Goal: Task Accomplishment & Management: Use online tool/utility

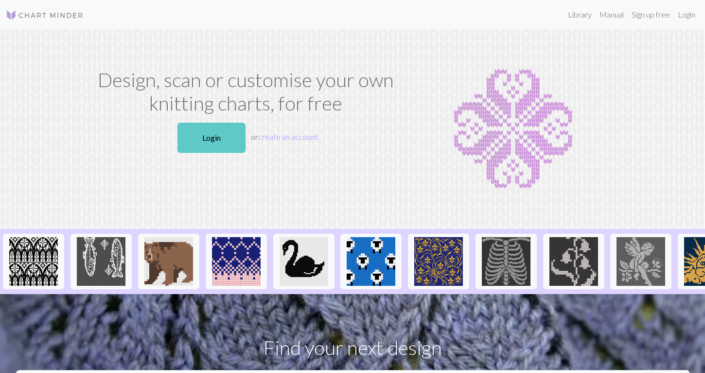
click at [213, 147] on link "Login" at bounding box center [212, 138] width 68 height 30
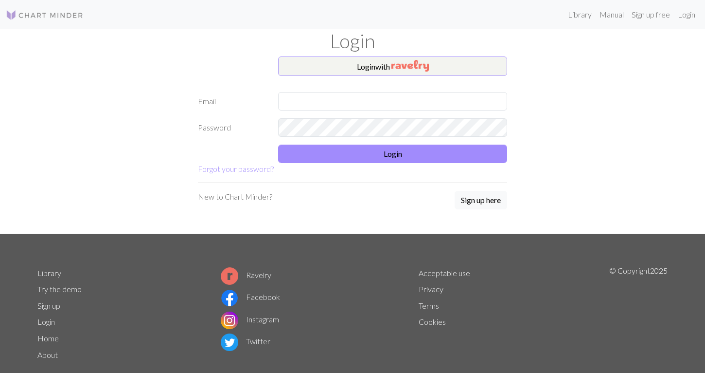
click at [385, 72] on button "Login with" at bounding box center [392, 65] width 229 height 19
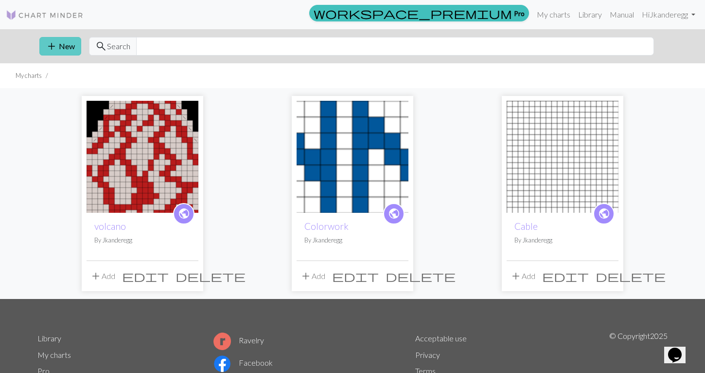
click at [59, 48] on button "add New" at bounding box center [60, 46] width 42 height 18
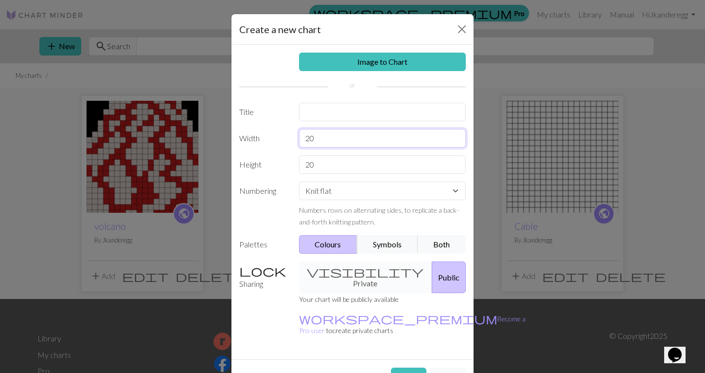
drag, startPoint x: 336, startPoint y: 135, endPoint x: 287, endPoint y: 136, distance: 49.6
click at [287, 136] on div "Width 20" at bounding box center [352, 138] width 238 height 18
type input "88"
click at [320, 164] on input "20" at bounding box center [382, 164] width 167 height 18
drag, startPoint x: 320, startPoint y: 164, endPoint x: 281, endPoint y: 167, distance: 39.1
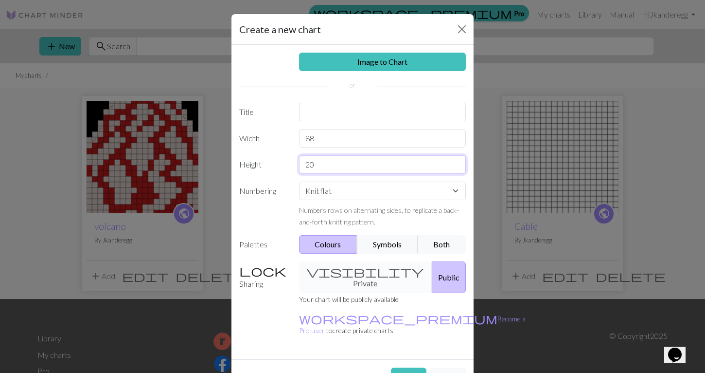
click at [281, 167] on div "Height 20" at bounding box center [352, 164] width 238 height 18
type input "51"
click at [317, 189] on select "Knit flat Knit in the round Lace knitting Cross stitch" at bounding box center [382, 190] width 167 height 18
select select "round"
click at [311, 108] on input "text" at bounding box center [382, 112] width 167 height 18
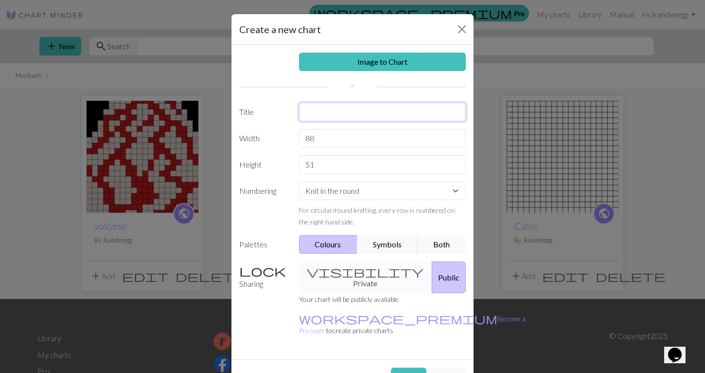
type input "S"
type input "Falcon"
click at [346, 264] on div "visibility Private Public" at bounding box center [382, 277] width 179 height 32
click at [351, 270] on div "visibility Private Public" at bounding box center [382, 277] width 179 height 32
click at [358, 276] on div "visibility Private Public" at bounding box center [382, 277] width 179 height 32
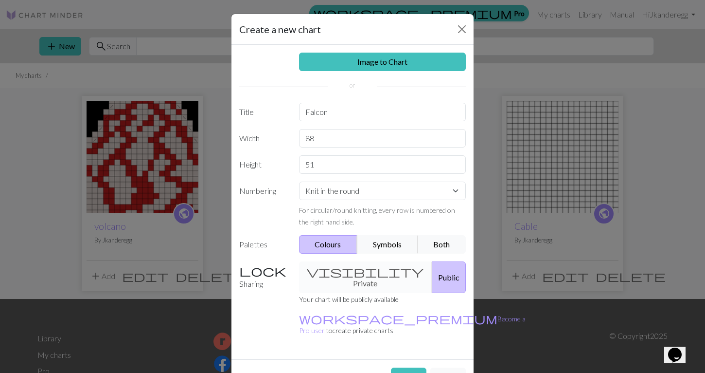
click at [354, 262] on div "visibility Private Public" at bounding box center [382, 277] width 179 height 32
click at [352, 267] on div "visibility Private Public" at bounding box center [382, 277] width 179 height 32
click at [349, 277] on div "visibility Private Public" at bounding box center [382, 277] width 179 height 32
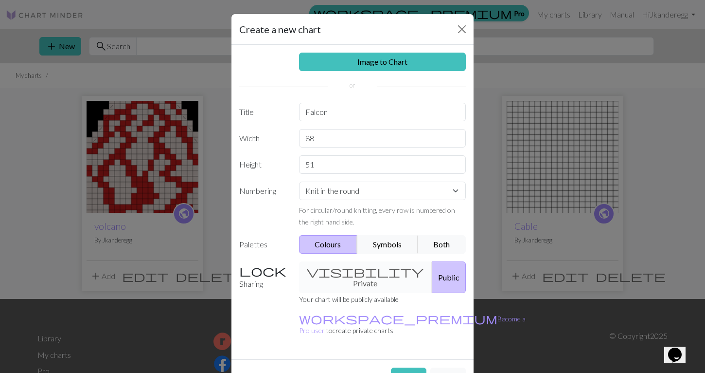
click at [341, 272] on div "visibility Private Public" at bounding box center [382, 277] width 179 height 32
click at [409, 367] on button "Create" at bounding box center [409, 376] width 36 height 18
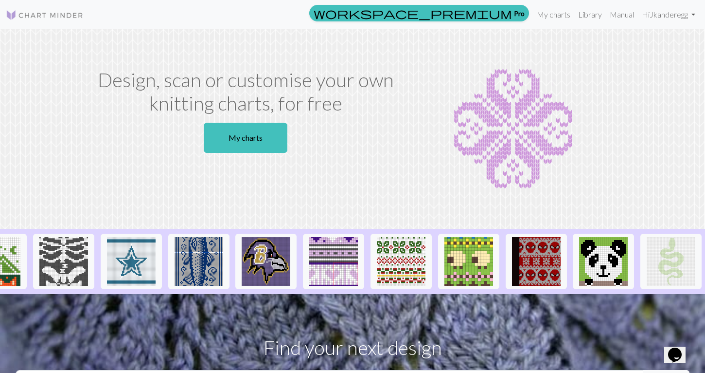
scroll to position [0, 983]
click at [257, 150] on link "My charts" at bounding box center [246, 138] width 84 height 30
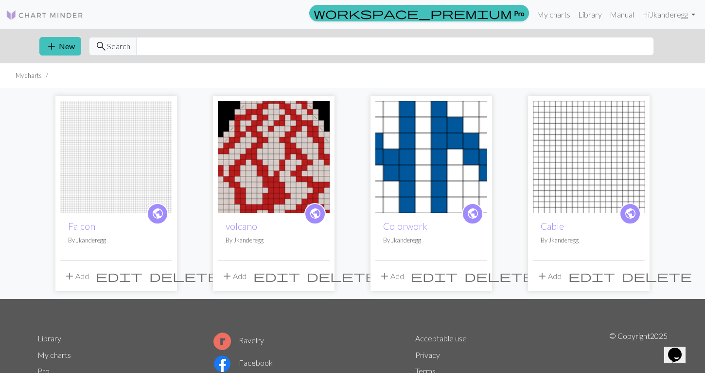
click at [136, 159] on img at bounding box center [116, 157] width 112 height 112
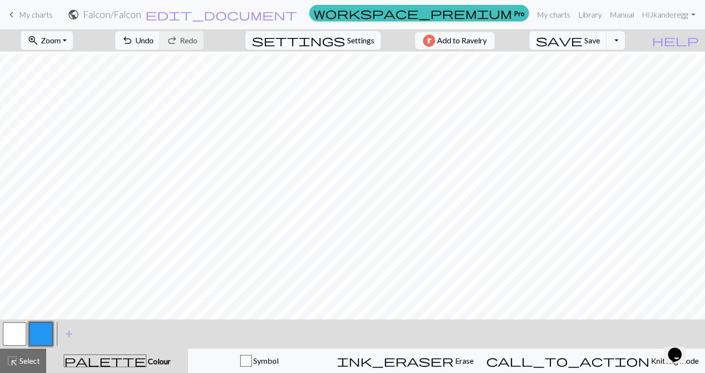
scroll to position [212, 484]
click at [61, 39] on span "Zoom" at bounding box center [51, 40] width 20 height 9
click at [73, 79] on button "Fit width" at bounding box center [59, 78] width 77 height 16
click at [22, 331] on button "button" at bounding box center [14, 333] width 23 height 23
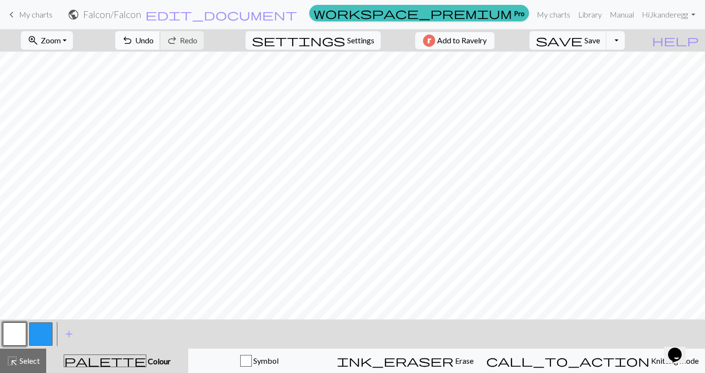
click at [154, 41] on span "Undo" at bounding box center [144, 40] width 18 height 9
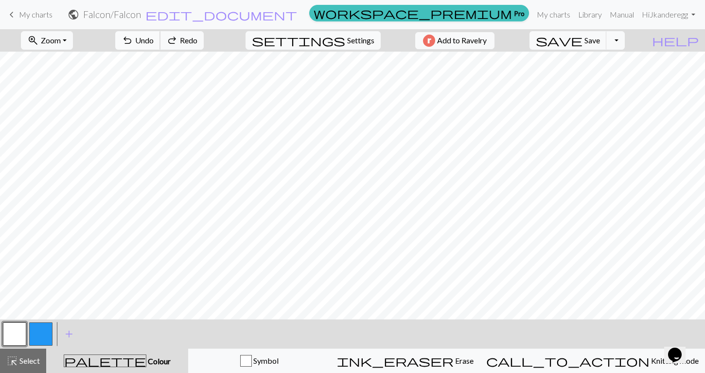
click at [154, 41] on span "Undo" at bounding box center [144, 40] width 18 height 9
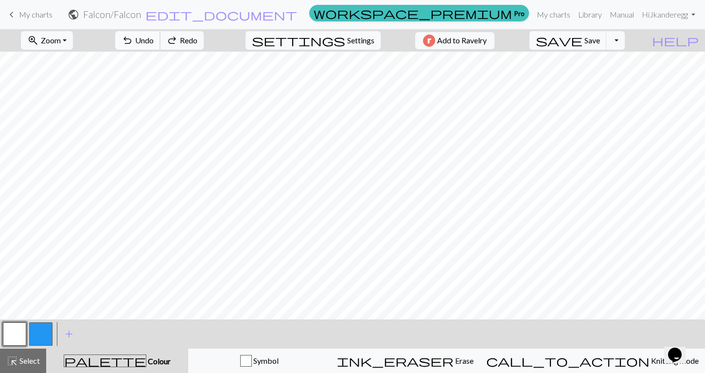
click at [154, 41] on span "Undo" at bounding box center [144, 40] width 18 height 9
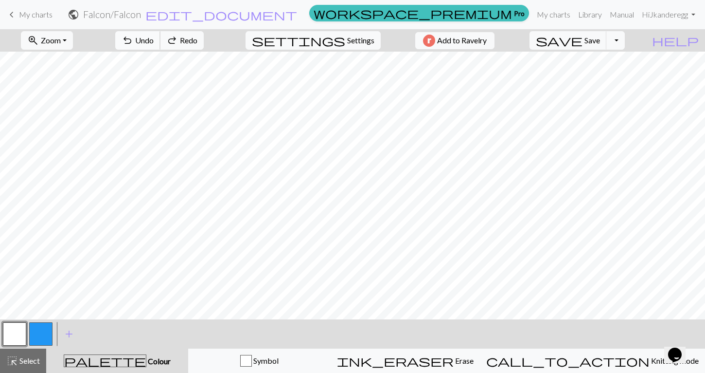
click at [154, 41] on span "Undo" at bounding box center [144, 40] width 18 height 9
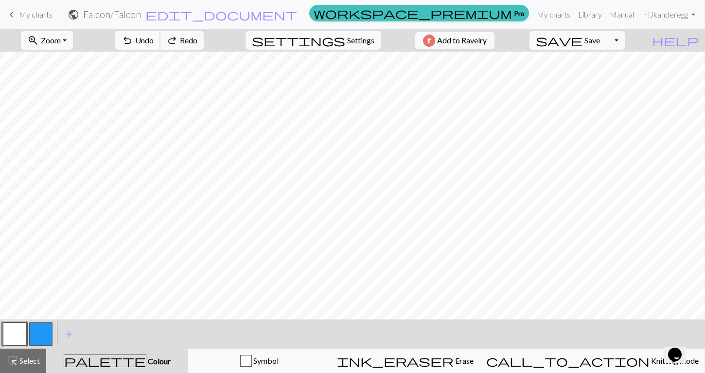
click at [154, 41] on span "Undo" at bounding box center [144, 40] width 18 height 9
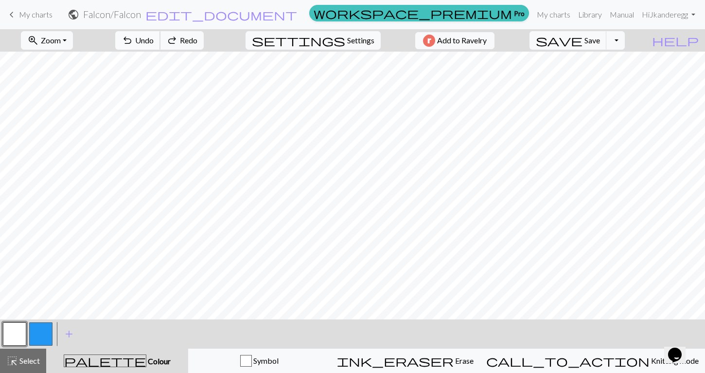
click at [154, 41] on span "Undo" at bounding box center [144, 40] width 18 height 9
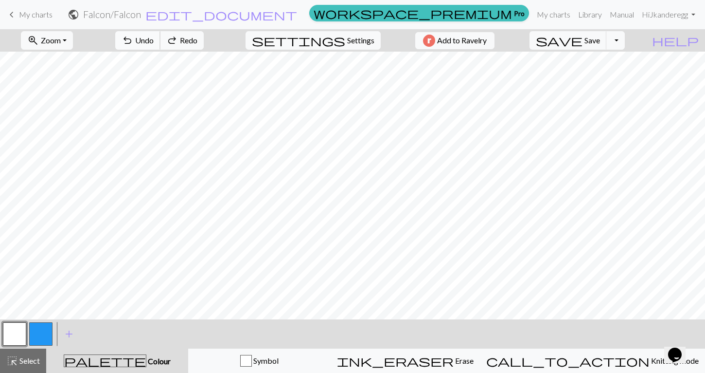
click at [154, 41] on span "Undo" at bounding box center [144, 40] width 18 height 9
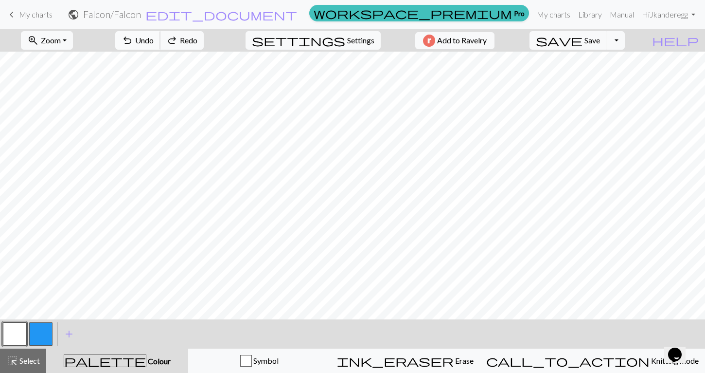
click at [154, 41] on span "Undo" at bounding box center [144, 40] width 18 height 9
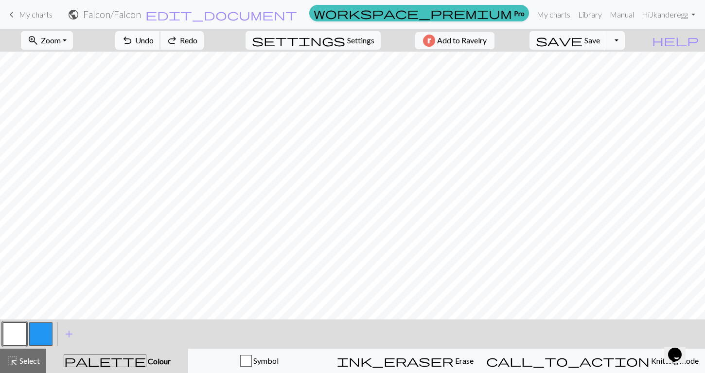
click at [154, 41] on span "Undo" at bounding box center [144, 40] width 18 height 9
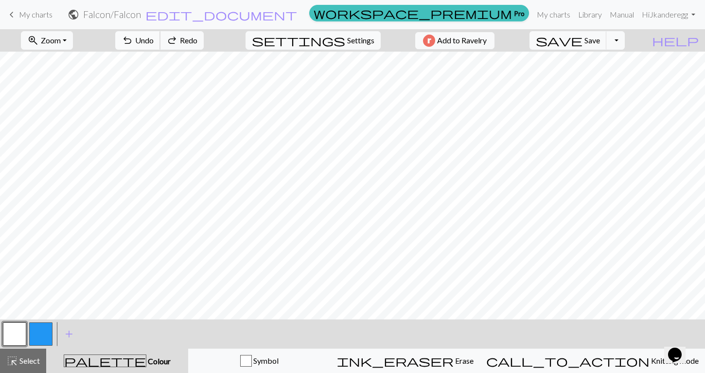
click at [154, 41] on span "Undo" at bounding box center [144, 40] width 18 height 9
click at [185, 41] on div "undo Undo Undo redo Redo Redo" at bounding box center [159, 40] width 103 height 22
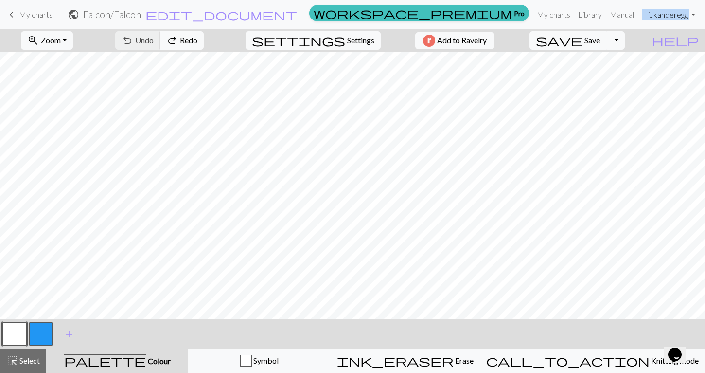
click at [185, 41] on div "undo Undo Undo redo Redo Redo" at bounding box center [159, 40] width 103 height 22
click at [183, 41] on div "undo Undo Undo redo Redo Redo" at bounding box center [159, 40] width 103 height 22
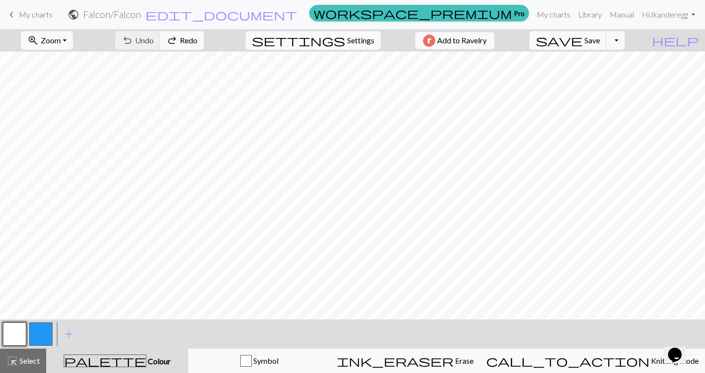
click at [183, 41] on div "undo Undo Undo redo Redo Redo" at bounding box center [159, 40] width 103 height 22
click at [179, 36] on div "undo Undo Undo redo Redo Redo" at bounding box center [159, 40] width 103 height 22
click at [49, 331] on button "button" at bounding box center [40, 333] width 23 height 23
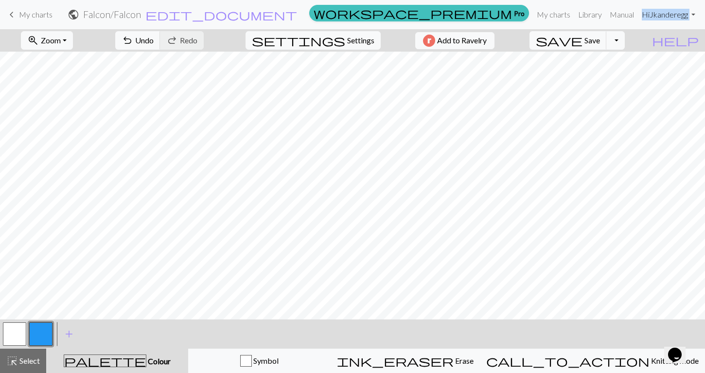
click at [17, 336] on button "button" at bounding box center [14, 333] width 23 height 23
click at [41, 332] on button "button" at bounding box center [40, 333] width 23 height 23
click at [19, 330] on button "button" at bounding box center [14, 333] width 23 height 23
click at [44, 332] on button "button" at bounding box center [40, 333] width 23 height 23
click at [11, 335] on button "button" at bounding box center [14, 333] width 23 height 23
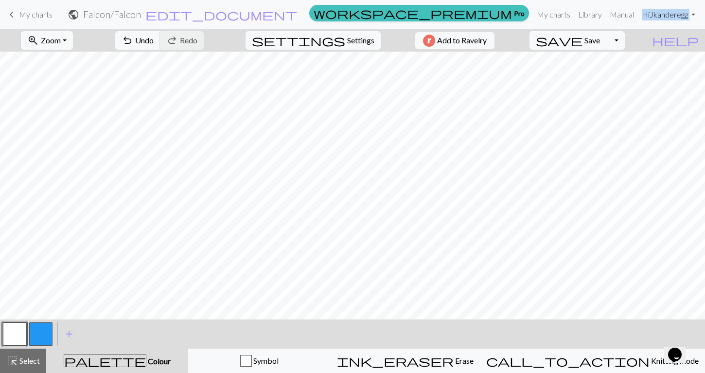
click at [45, 334] on button "button" at bounding box center [40, 333] width 23 height 23
click at [16, 337] on button "button" at bounding box center [14, 333] width 23 height 23
click at [36, 338] on button "button" at bounding box center [40, 333] width 23 height 23
click at [11, 336] on button "button" at bounding box center [14, 333] width 23 height 23
click at [39, 337] on button "button" at bounding box center [40, 333] width 23 height 23
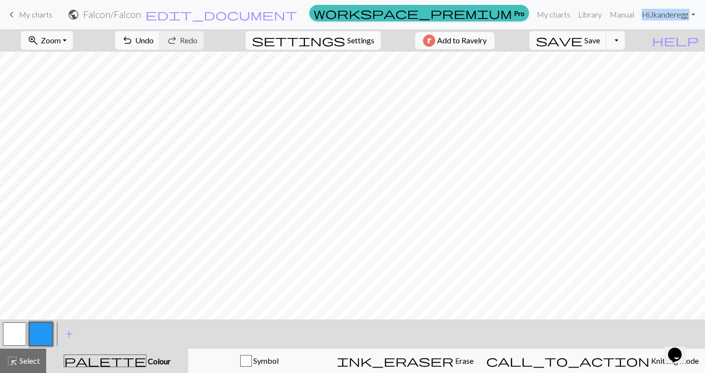
click at [14, 339] on button "button" at bounding box center [14, 333] width 23 height 23
click at [18, 336] on button "button" at bounding box center [14, 333] width 23 height 23
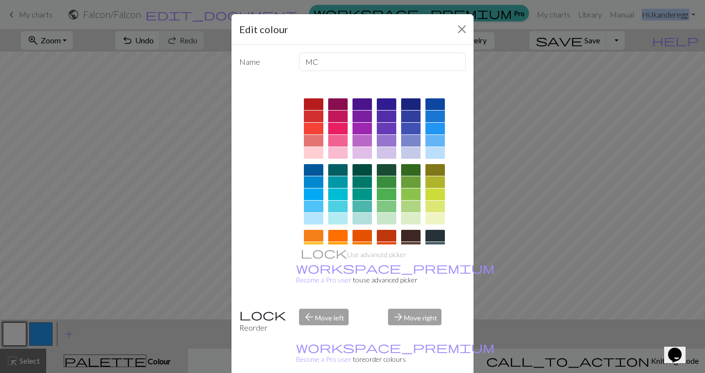
click at [531, 286] on div "Edit colour Name MC Use advanced picker workspace_premium Become a Pro user to …" at bounding box center [352, 186] width 705 height 373
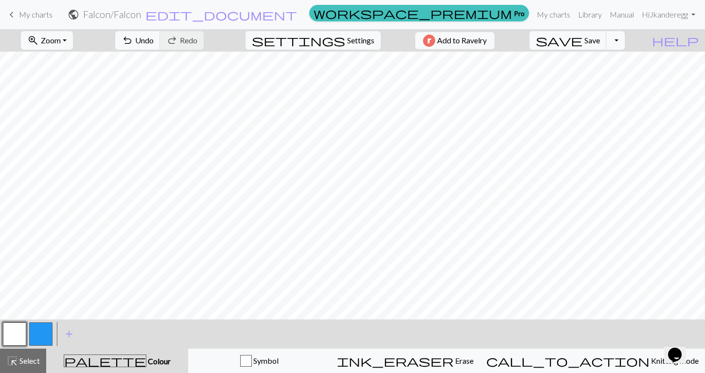
scroll to position [0, 0]
click at [41, 334] on button "button" at bounding box center [40, 333] width 23 height 23
click at [48, 334] on button "button" at bounding box center [40, 333] width 23 height 23
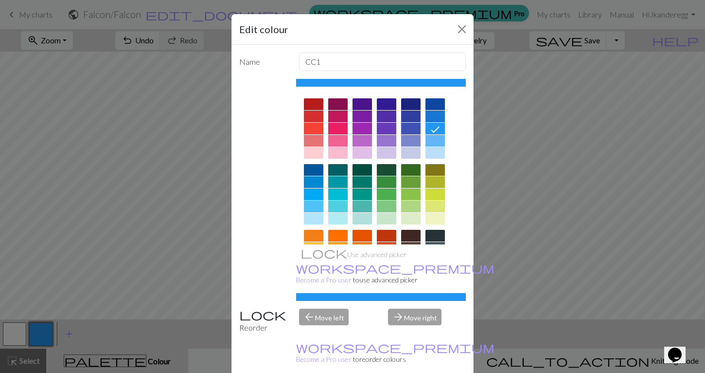
click at [591, 261] on div "Edit colour Name CC1 Use advanced picker workspace_premium Become a Pro user to…" at bounding box center [352, 186] width 705 height 373
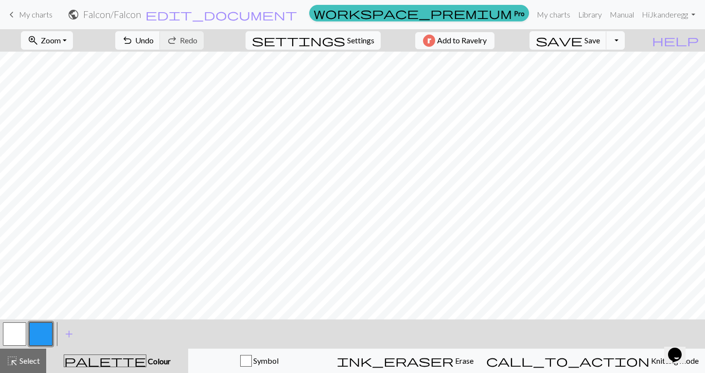
click at [16, 333] on button "button" at bounding box center [14, 333] width 23 height 23
click at [49, 323] on button "button" at bounding box center [40, 333] width 23 height 23
click at [19, 331] on button "button" at bounding box center [14, 333] width 23 height 23
click at [43, 326] on button "button" at bounding box center [40, 333] width 23 height 23
click at [45, 335] on button "button" at bounding box center [40, 333] width 23 height 23
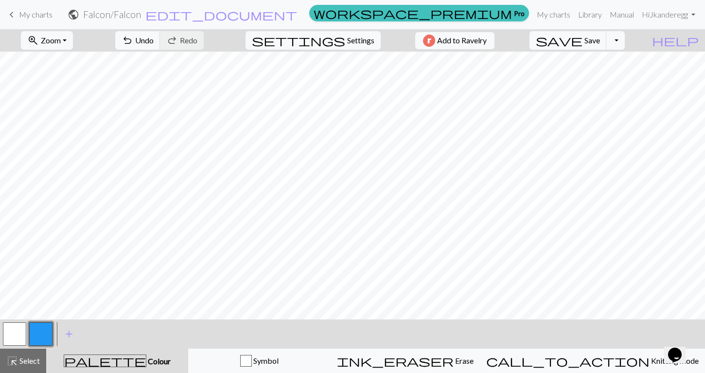
click at [11, 334] on button "button" at bounding box center [14, 333] width 23 height 23
click at [47, 334] on button "button" at bounding box center [40, 333] width 23 height 23
click at [16, 332] on button "button" at bounding box center [14, 333] width 23 height 23
click at [48, 331] on button "button" at bounding box center [40, 333] width 23 height 23
click at [5, 336] on button "button" at bounding box center [14, 333] width 23 height 23
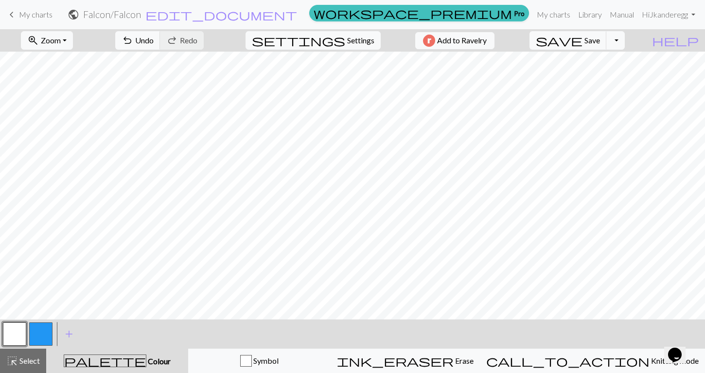
click at [42, 332] on button "button" at bounding box center [40, 333] width 23 height 23
click at [18, 339] on button "button" at bounding box center [14, 333] width 23 height 23
click at [35, 327] on button "button" at bounding box center [40, 333] width 23 height 23
click at [21, 340] on button "button" at bounding box center [14, 333] width 23 height 23
click at [40, 333] on button "button" at bounding box center [40, 333] width 23 height 23
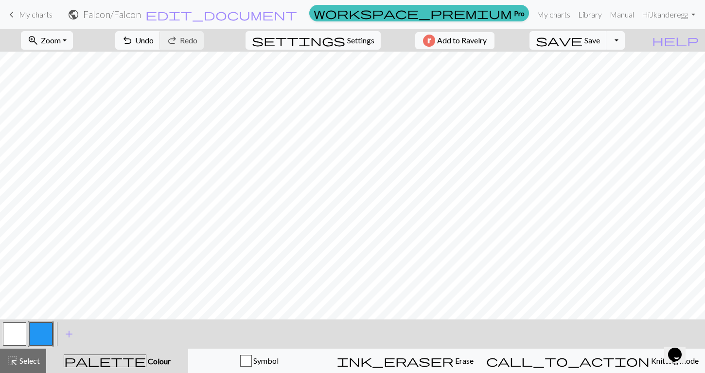
click at [18, 334] on button "button" at bounding box center [14, 333] width 23 height 23
click at [43, 332] on button "button" at bounding box center [40, 333] width 23 height 23
click at [21, 336] on button "button" at bounding box center [14, 333] width 23 height 23
click at [37, 329] on button "button" at bounding box center [40, 333] width 23 height 23
click at [15, 336] on button "button" at bounding box center [14, 333] width 23 height 23
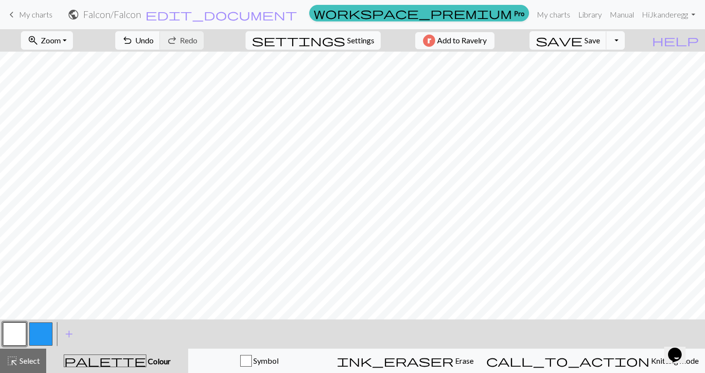
click at [45, 332] on button "button" at bounding box center [40, 333] width 23 height 23
click at [27, 333] on div at bounding box center [14, 334] width 26 height 26
click at [19, 330] on button "button" at bounding box center [14, 333] width 23 height 23
click at [42, 327] on button "button" at bounding box center [40, 333] width 23 height 23
click at [13, 333] on button "button" at bounding box center [14, 333] width 23 height 23
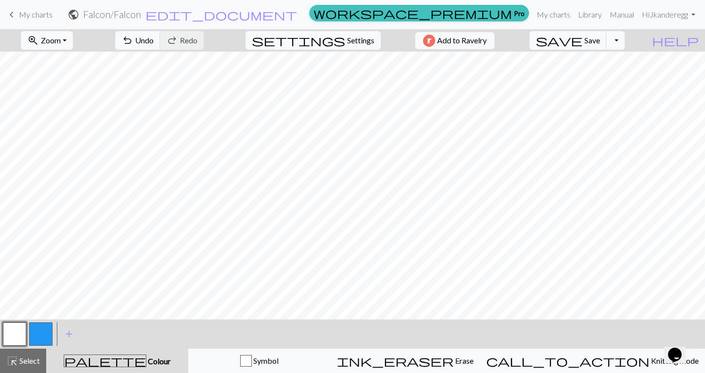
click at [42, 334] on button "button" at bounding box center [40, 333] width 23 height 23
click at [29, 334] on button "button" at bounding box center [40, 333] width 23 height 23
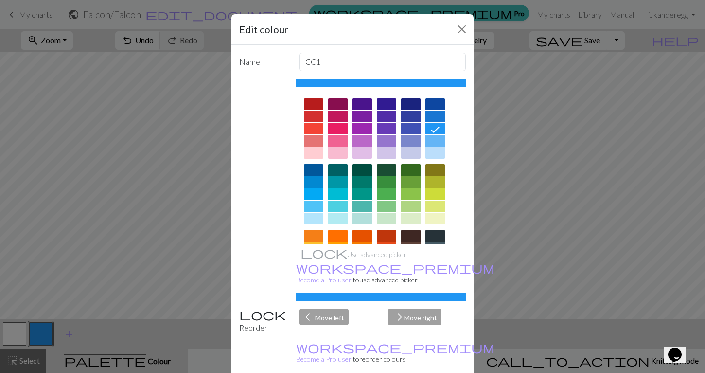
click at [18, 333] on div "Edit colour Name CC1 Use advanced picker workspace_premium Become a Pro user to…" at bounding box center [352, 186] width 705 height 373
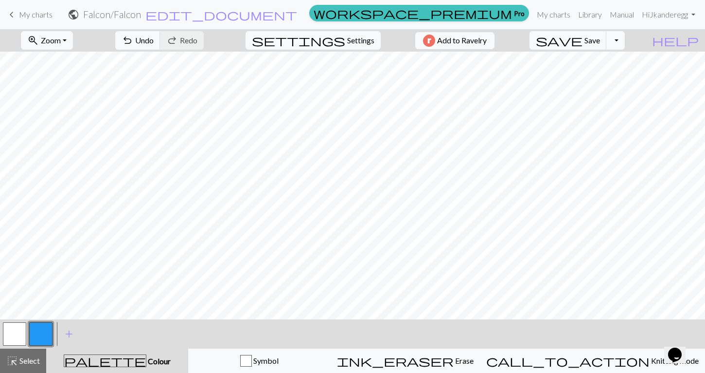
click at [17, 329] on button "button" at bounding box center [14, 333] width 23 height 23
click at [36, 336] on button "button" at bounding box center [40, 333] width 23 height 23
click at [18, 330] on button "button" at bounding box center [14, 333] width 23 height 23
click at [38, 334] on button "button" at bounding box center [40, 333] width 23 height 23
click at [8, 339] on button "button" at bounding box center [14, 333] width 23 height 23
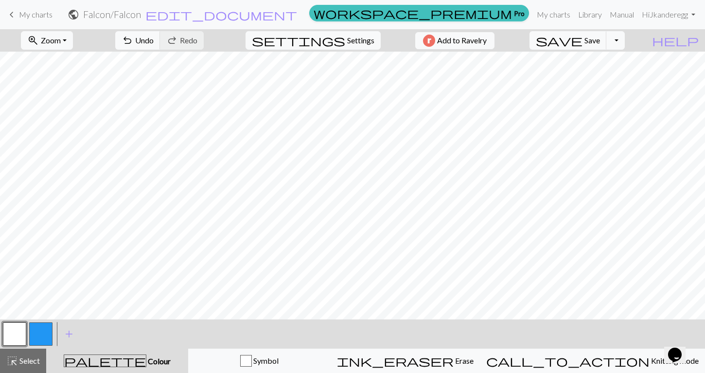
click at [39, 337] on button "button" at bounding box center [40, 333] width 23 height 23
click at [3, 332] on button "button" at bounding box center [14, 333] width 23 height 23
click at [45, 328] on button "button" at bounding box center [40, 333] width 23 height 23
click at [19, 326] on button "button" at bounding box center [14, 333] width 23 height 23
click at [35, 337] on button "button" at bounding box center [40, 333] width 23 height 23
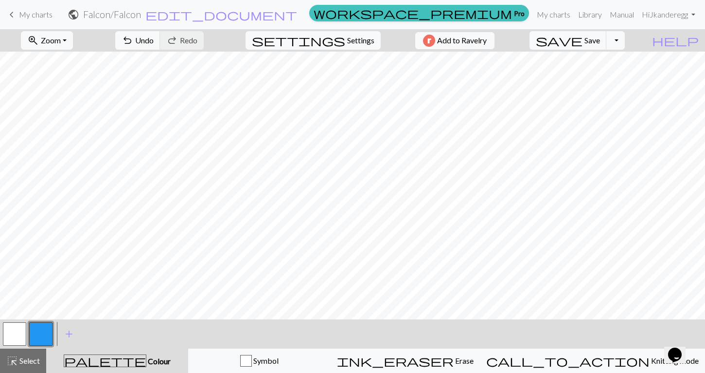
click at [15, 331] on button "button" at bounding box center [14, 333] width 23 height 23
click at [36, 337] on button "button" at bounding box center [40, 333] width 23 height 23
click at [23, 323] on button "button" at bounding box center [14, 333] width 23 height 23
click at [41, 339] on button "button" at bounding box center [40, 333] width 23 height 23
click at [15, 335] on button "button" at bounding box center [14, 333] width 23 height 23
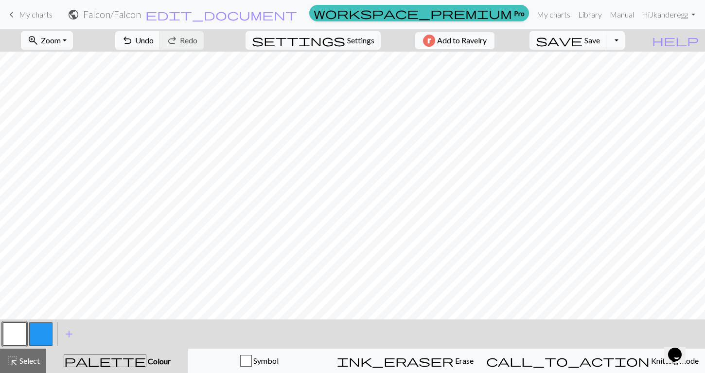
click at [39, 333] on button "button" at bounding box center [40, 333] width 23 height 23
click at [18, 335] on button "button" at bounding box center [14, 333] width 23 height 23
click at [50, 331] on button "button" at bounding box center [40, 333] width 23 height 23
click at [13, 326] on button "button" at bounding box center [14, 333] width 23 height 23
click at [41, 324] on button "button" at bounding box center [40, 333] width 23 height 23
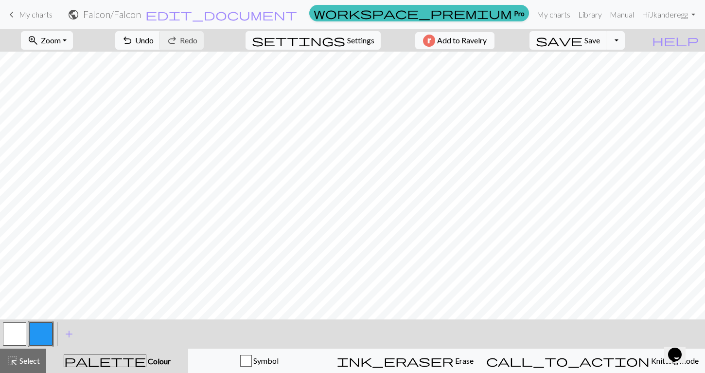
click at [20, 332] on button "button" at bounding box center [14, 333] width 23 height 23
click at [37, 337] on button "button" at bounding box center [40, 333] width 23 height 23
click at [18, 338] on button "button" at bounding box center [14, 333] width 23 height 23
click at [15, 334] on button "button" at bounding box center [14, 333] width 23 height 23
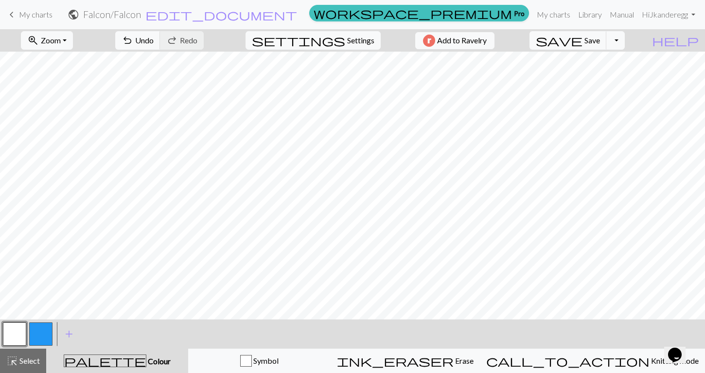
click at [47, 326] on button "button" at bounding box center [40, 333] width 23 height 23
click at [14, 342] on button "button" at bounding box center [14, 333] width 23 height 23
click at [43, 332] on button "button" at bounding box center [40, 333] width 23 height 23
click at [14, 341] on button "button" at bounding box center [14, 333] width 23 height 23
click at [40, 329] on button "button" at bounding box center [40, 333] width 23 height 23
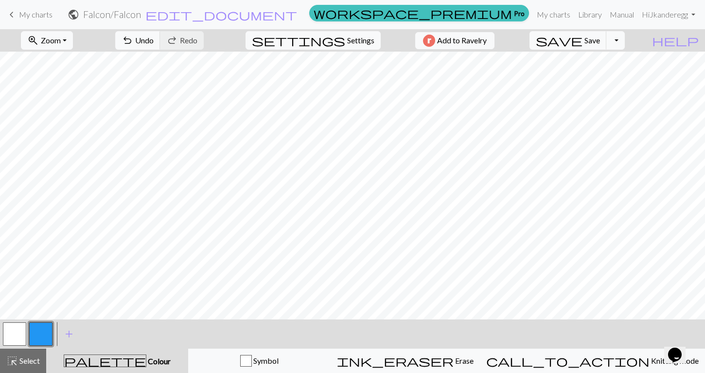
click at [12, 328] on button "button" at bounding box center [14, 333] width 23 height 23
click at [43, 336] on button "button" at bounding box center [40, 333] width 23 height 23
click at [12, 339] on button "button" at bounding box center [14, 333] width 23 height 23
click at [40, 338] on button "button" at bounding box center [40, 333] width 23 height 23
click at [21, 329] on button "button" at bounding box center [14, 333] width 23 height 23
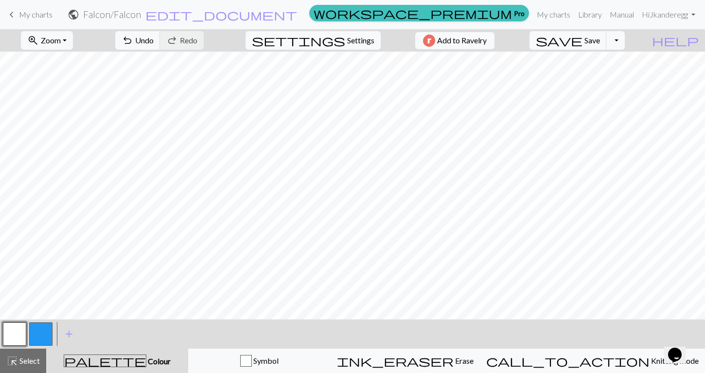
click at [37, 328] on button "button" at bounding box center [40, 333] width 23 height 23
click at [16, 334] on button "button" at bounding box center [14, 333] width 23 height 23
click at [46, 334] on button "button" at bounding box center [40, 333] width 23 height 23
click at [9, 340] on button "button" at bounding box center [14, 333] width 23 height 23
click at [40, 334] on button "button" at bounding box center [40, 333] width 23 height 23
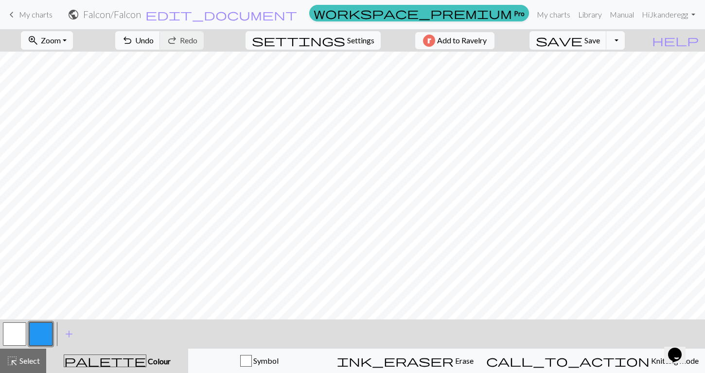
click at [15, 342] on button "button" at bounding box center [14, 333] width 23 height 23
click at [46, 324] on button "button" at bounding box center [40, 333] width 23 height 23
click at [18, 334] on button "button" at bounding box center [14, 333] width 23 height 23
click at [40, 330] on button "button" at bounding box center [40, 333] width 23 height 23
click at [15, 335] on button "button" at bounding box center [14, 333] width 23 height 23
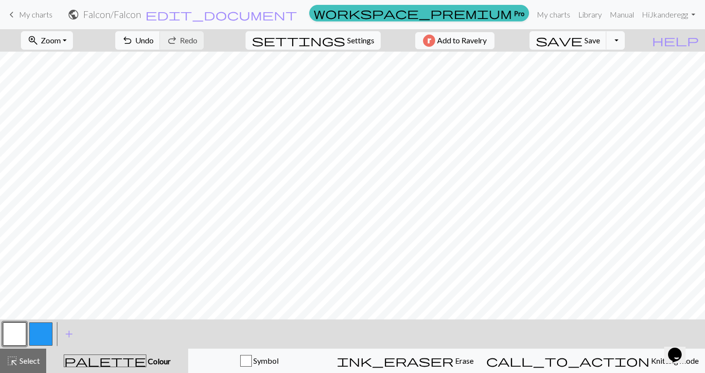
click at [13, 337] on button "button" at bounding box center [14, 333] width 23 height 23
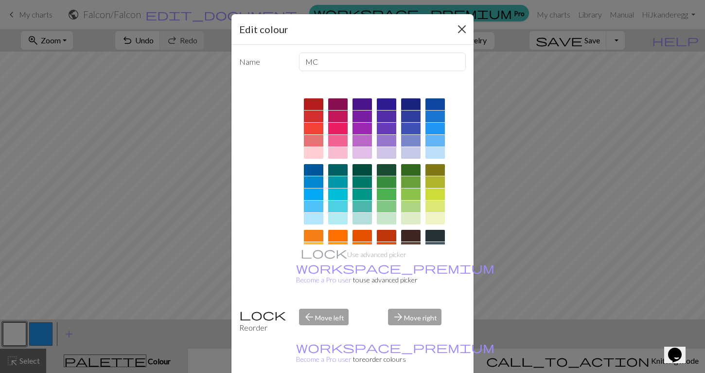
click at [464, 27] on button "Close" at bounding box center [462, 29] width 16 height 16
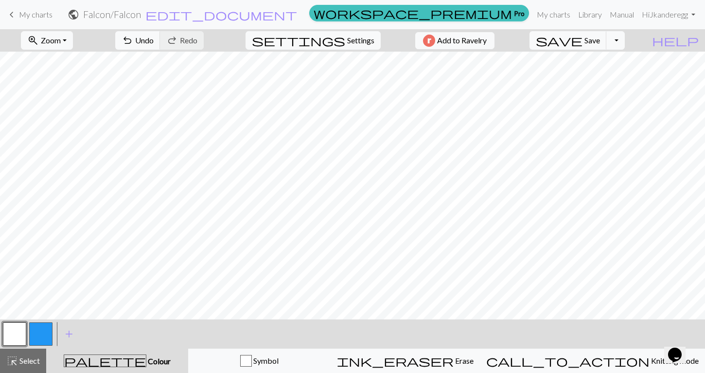
click at [31, 333] on button "button" at bounding box center [40, 333] width 23 height 23
click at [18, 329] on button "button" at bounding box center [14, 333] width 23 height 23
click at [44, 329] on button "button" at bounding box center [40, 333] width 23 height 23
click at [13, 330] on button "button" at bounding box center [14, 333] width 23 height 23
click at [46, 336] on button "button" at bounding box center [40, 333] width 23 height 23
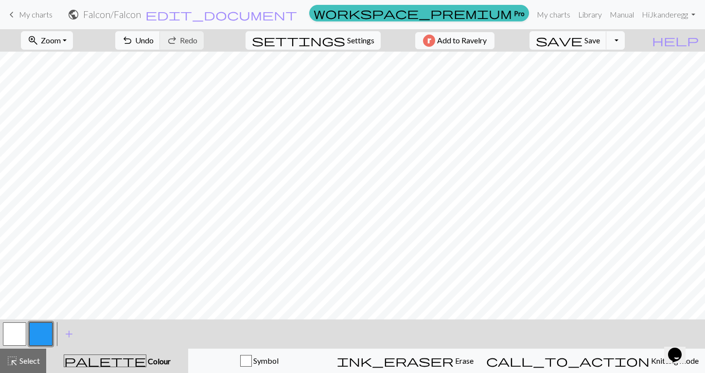
click at [17, 324] on button "button" at bounding box center [14, 333] width 23 height 23
click at [42, 329] on button "button" at bounding box center [40, 333] width 23 height 23
click at [21, 344] on button "button" at bounding box center [14, 333] width 23 height 23
click at [43, 335] on button "button" at bounding box center [40, 333] width 23 height 23
click at [9, 332] on button "button" at bounding box center [14, 333] width 23 height 23
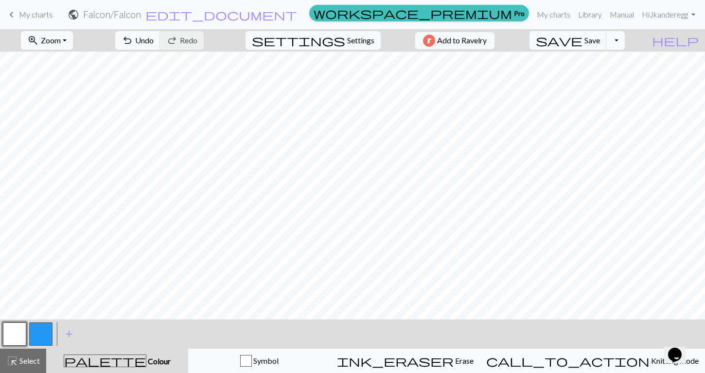
click at [41, 338] on button "button" at bounding box center [40, 333] width 23 height 23
click at [14, 339] on button "button" at bounding box center [14, 333] width 23 height 23
click at [45, 332] on button "button" at bounding box center [40, 333] width 23 height 23
click at [20, 340] on button "button" at bounding box center [14, 333] width 23 height 23
click at [40, 329] on button "button" at bounding box center [40, 333] width 23 height 23
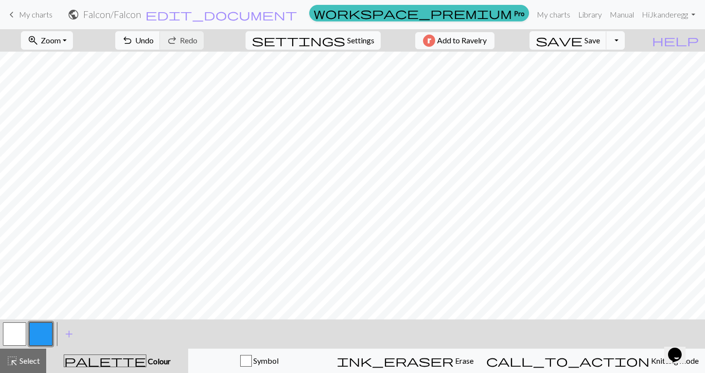
click at [8, 331] on button "button" at bounding box center [14, 333] width 23 height 23
click at [42, 335] on button "button" at bounding box center [40, 333] width 23 height 23
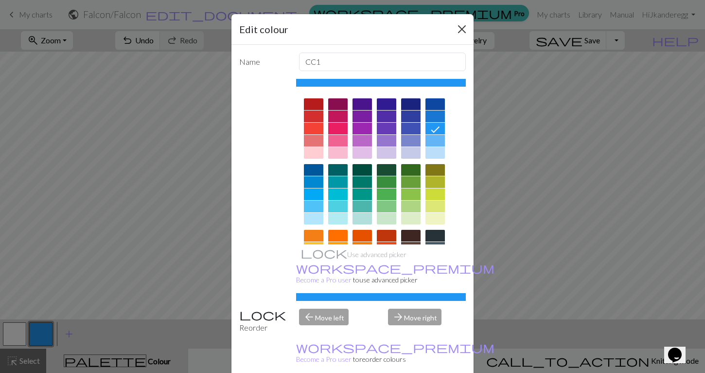
click at [462, 32] on button "Close" at bounding box center [462, 29] width 16 height 16
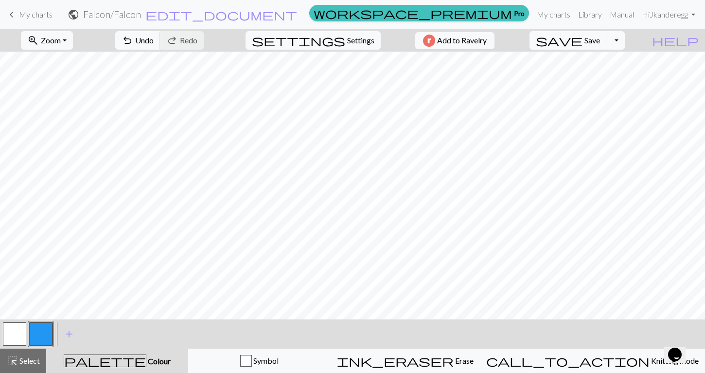
click at [25, 331] on button "button" at bounding box center [14, 333] width 23 height 23
click at [45, 332] on button "button" at bounding box center [40, 333] width 23 height 23
click at [12, 329] on button "button" at bounding box center [14, 333] width 23 height 23
click at [41, 330] on button "button" at bounding box center [40, 333] width 23 height 23
click at [6, 336] on button "button" at bounding box center [14, 333] width 23 height 23
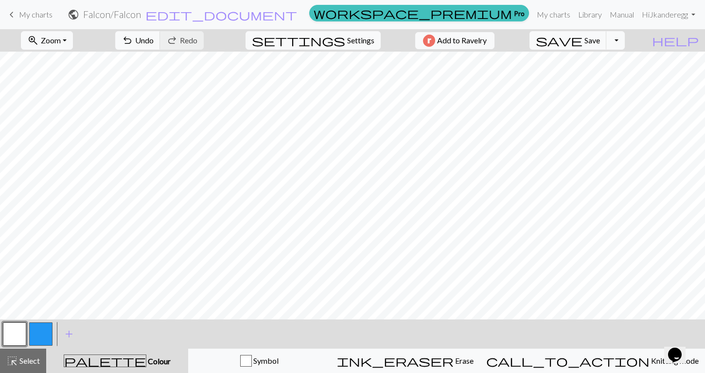
click at [41, 334] on button "button" at bounding box center [40, 333] width 23 height 23
click at [27, 331] on div at bounding box center [14, 334] width 26 height 26
click at [18, 331] on button "button" at bounding box center [14, 333] width 23 height 23
click at [42, 326] on button "button" at bounding box center [40, 333] width 23 height 23
click at [19, 342] on button "button" at bounding box center [14, 333] width 23 height 23
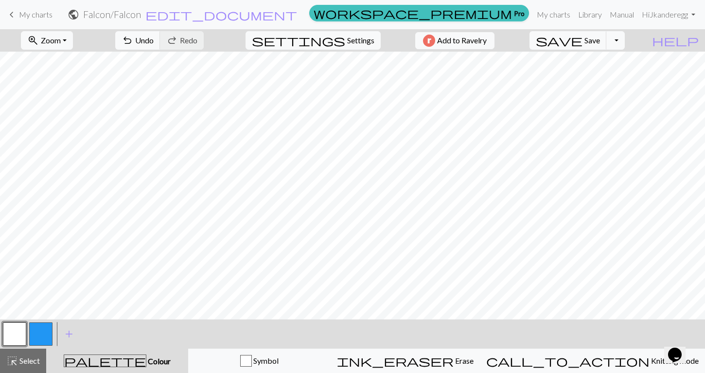
click at [41, 328] on button "button" at bounding box center [40, 333] width 23 height 23
click at [26, 332] on div at bounding box center [14, 334] width 26 height 26
click at [14, 333] on button "button" at bounding box center [14, 333] width 23 height 23
click at [10, 330] on button "button" at bounding box center [14, 333] width 23 height 23
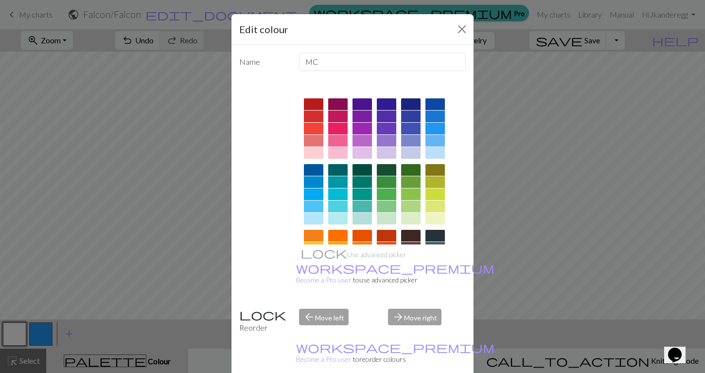
click at [598, 251] on div "Edit colour Name MC Use advanced picker workspace_premium Become a Pro user to …" at bounding box center [352, 186] width 705 height 373
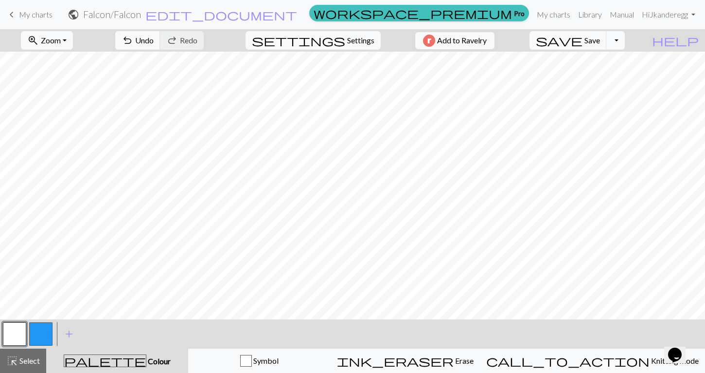
click at [40, 331] on button "button" at bounding box center [40, 333] width 23 height 23
click at [7, 336] on button "button" at bounding box center [14, 333] width 23 height 23
click at [43, 331] on button "button" at bounding box center [40, 333] width 23 height 23
click at [13, 334] on button "button" at bounding box center [14, 333] width 23 height 23
click at [42, 329] on button "button" at bounding box center [40, 333] width 23 height 23
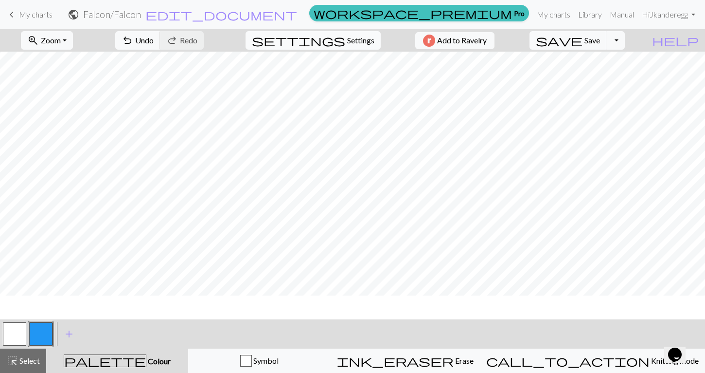
scroll to position [33, 0]
click at [16, 330] on button "button" at bounding box center [14, 333] width 23 height 23
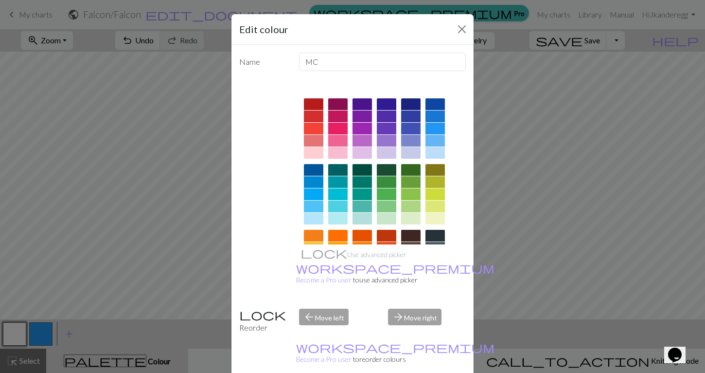
click at [594, 67] on div "Edit colour Name MC Use advanced picker workspace_premium Become a Pro user to …" at bounding box center [352, 186] width 705 height 373
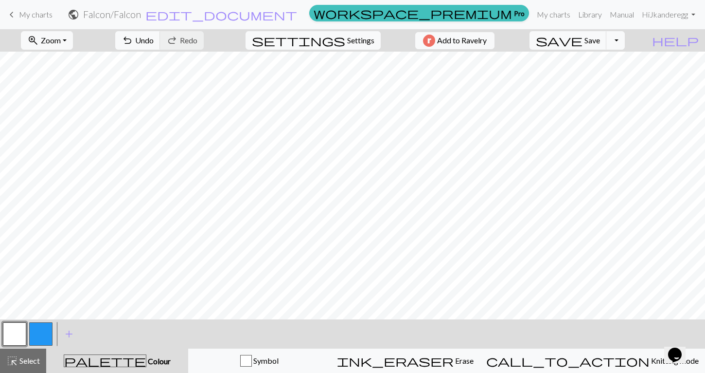
click at [44, 328] on button "button" at bounding box center [40, 333] width 23 height 23
click at [12, 321] on div at bounding box center [14, 334] width 26 height 26
click at [15, 337] on button "button" at bounding box center [14, 333] width 23 height 23
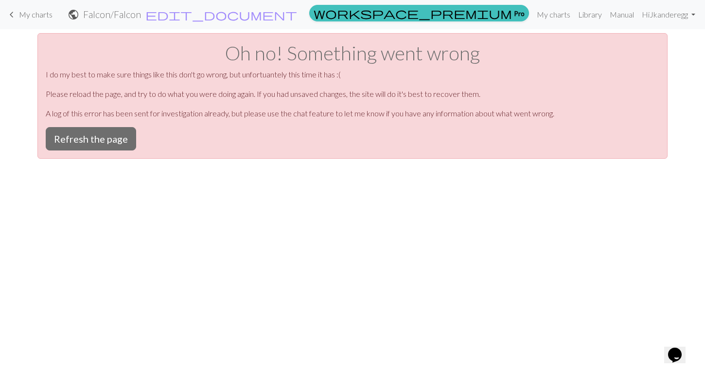
scroll to position [0, 0]
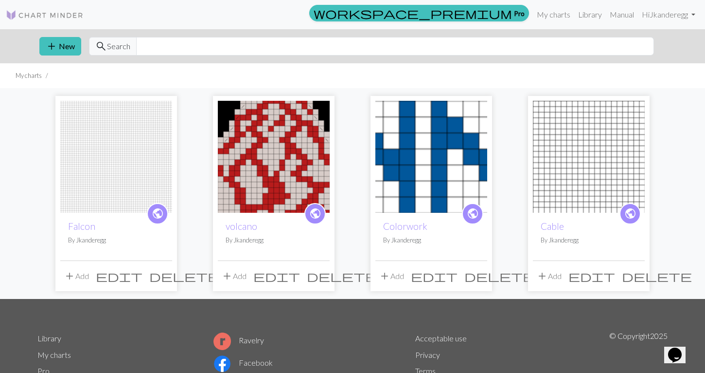
click at [101, 166] on img at bounding box center [116, 157] width 112 height 112
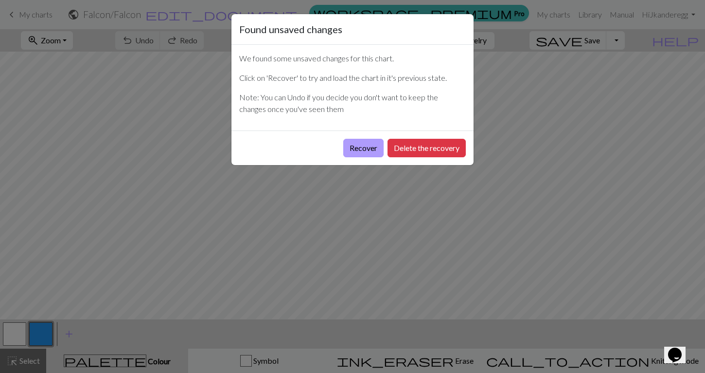
click at [370, 150] on button "Recover" at bounding box center [363, 148] width 40 height 18
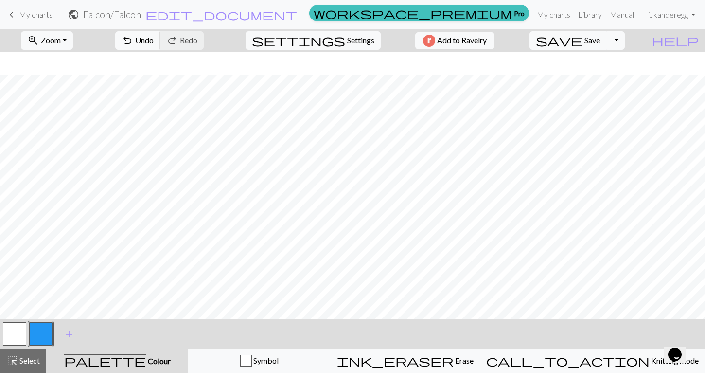
scroll to position [144, 0]
click at [61, 43] on span "Zoom" at bounding box center [51, 40] width 20 height 9
click at [62, 76] on button "Fit width" at bounding box center [59, 78] width 77 height 16
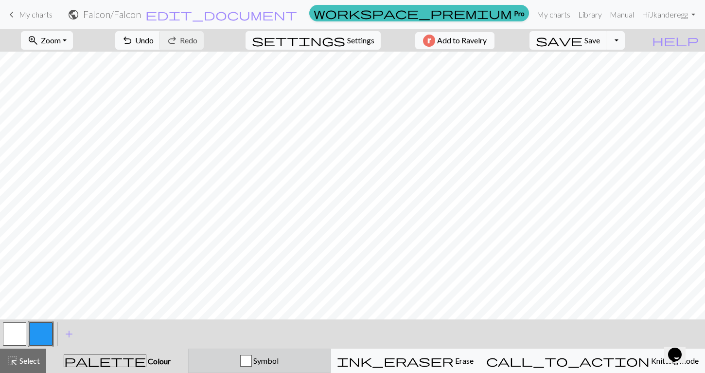
click at [269, 355] on div "Symbol" at bounding box center [260, 361] width 130 height 12
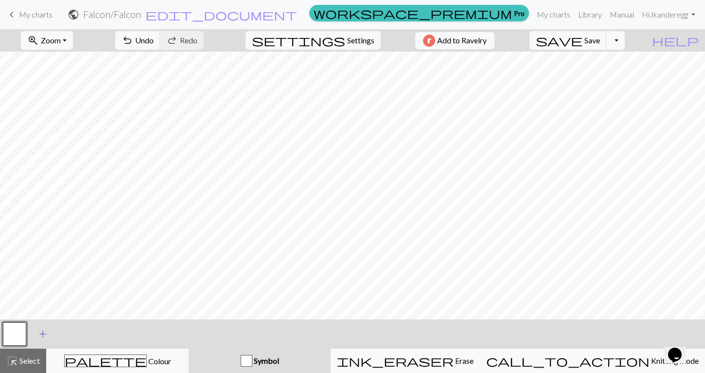
click at [41, 336] on span "add" at bounding box center [43, 334] width 12 height 14
click at [52, 333] on button "button" at bounding box center [40, 333] width 23 height 23
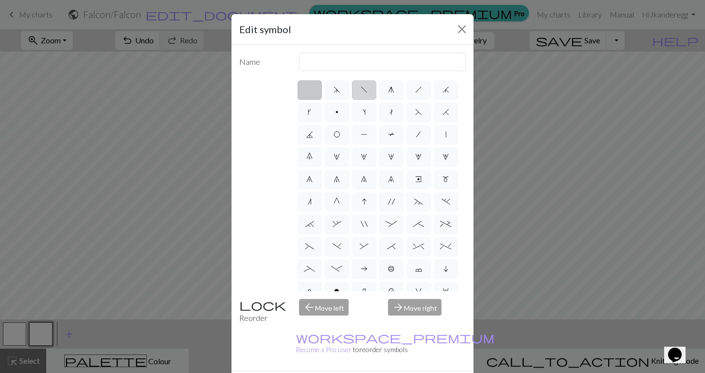
click at [361, 94] on label "f" at bounding box center [364, 89] width 24 height 19
click at [361, 90] on input "f" at bounding box center [364, 87] width 6 height 6
radio input "true"
type input "left leaning decrease"
click at [462, 33] on button "Close" at bounding box center [462, 29] width 16 height 16
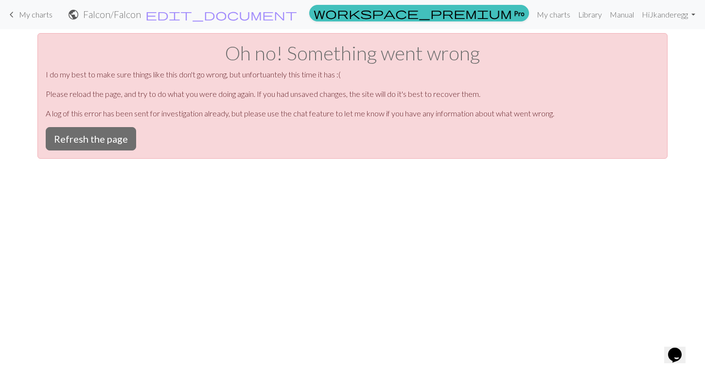
scroll to position [0, 0]
click at [109, 141] on button "Refresh the page" at bounding box center [91, 138] width 90 height 23
click at [85, 145] on button "Refresh the page" at bounding box center [91, 138] width 90 height 23
click at [25, 15] on span "My charts" at bounding box center [36, 14] width 34 height 9
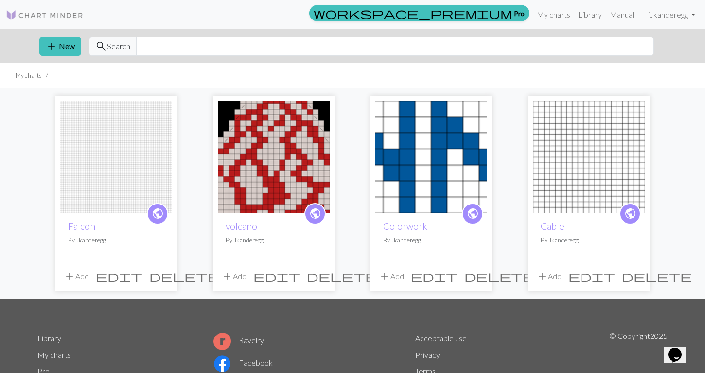
click at [100, 173] on img at bounding box center [116, 157] width 112 height 112
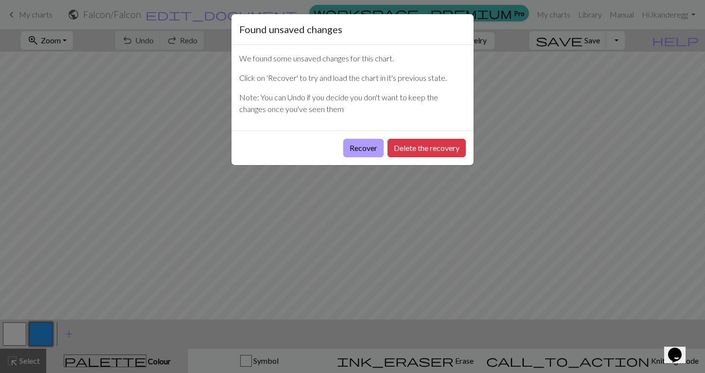
click at [366, 152] on button "Recover" at bounding box center [363, 148] width 40 height 18
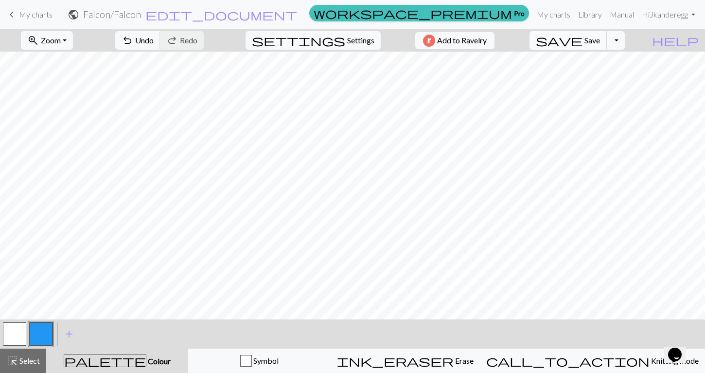
click at [583, 42] on span "save" at bounding box center [559, 41] width 47 height 14
click at [61, 40] on span "Zoom" at bounding box center [51, 40] width 20 height 9
click at [68, 82] on button "Fit width" at bounding box center [59, 78] width 77 height 16
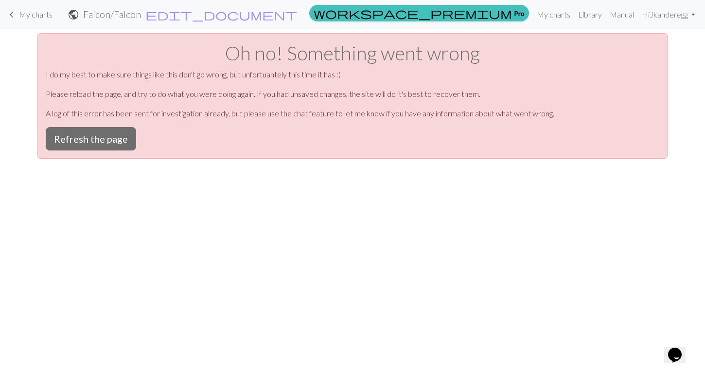
scroll to position [0, 0]
click at [39, 14] on span "My charts" at bounding box center [36, 14] width 34 height 9
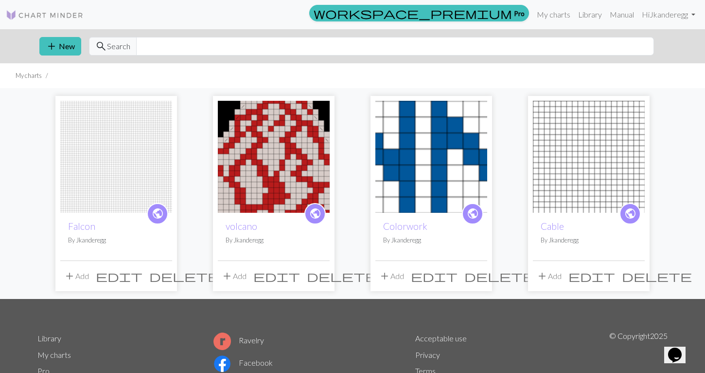
click at [119, 160] on img at bounding box center [116, 157] width 112 height 112
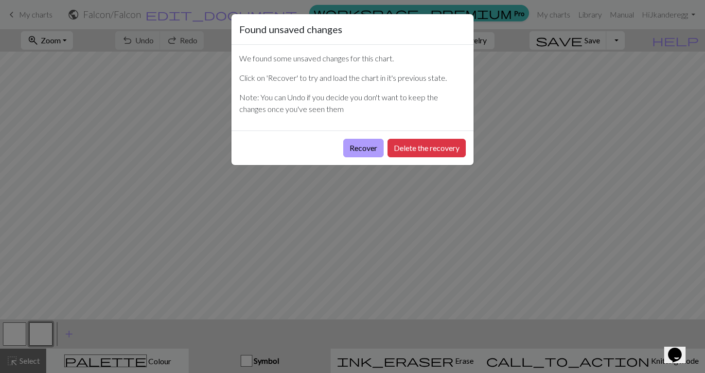
click at [354, 148] on button "Recover" at bounding box center [363, 148] width 40 height 18
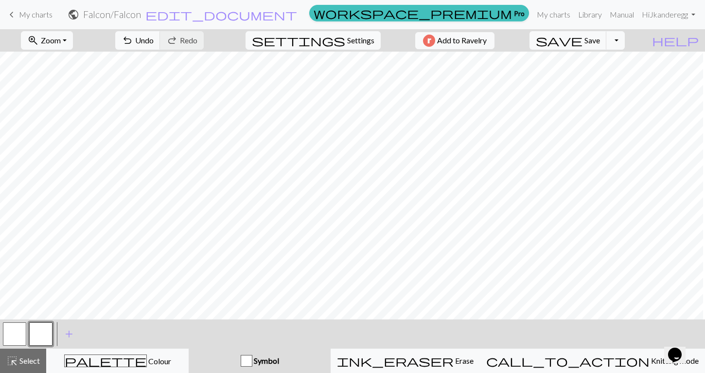
scroll to position [0, 437]
click at [47, 333] on button "button" at bounding box center [40, 333] width 23 height 23
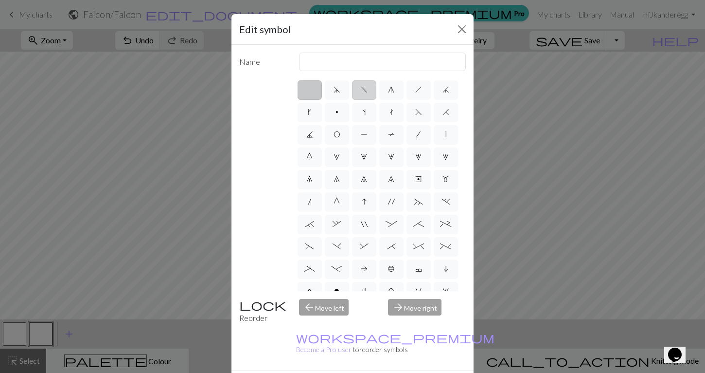
click at [362, 95] on label "f" at bounding box center [364, 89] width 24 height 19
click at [362, 90] on input "f" at bounding box center [364, 87] width 6 height 6
radio input "true"
type input "left leaning decrease"
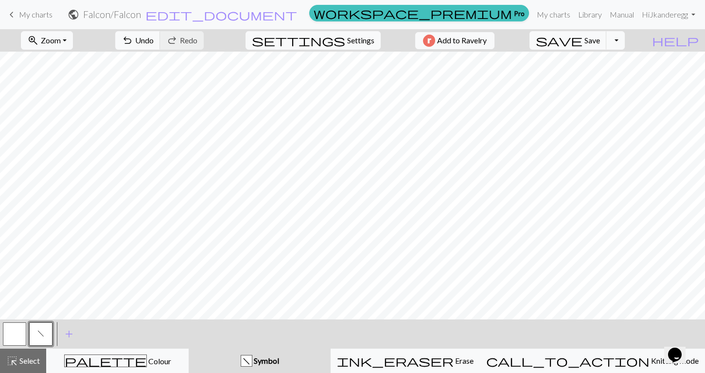
click at [45, 326] on button "f" at bounding box center [40, 333] width 23 height 23
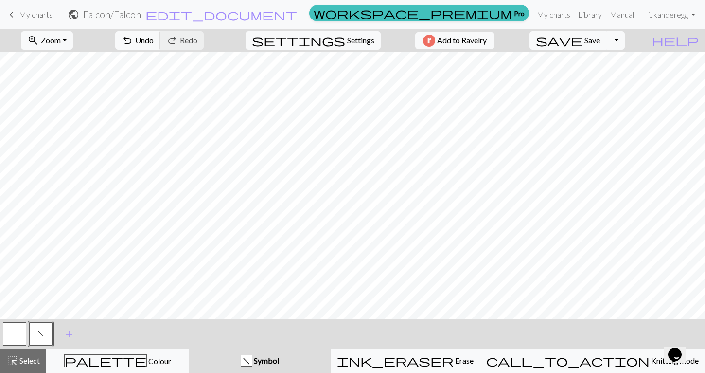
scroll to position [0, 486]
click at [30, 338] on button "f" at bounding box center [40, 333] width 23 height 23
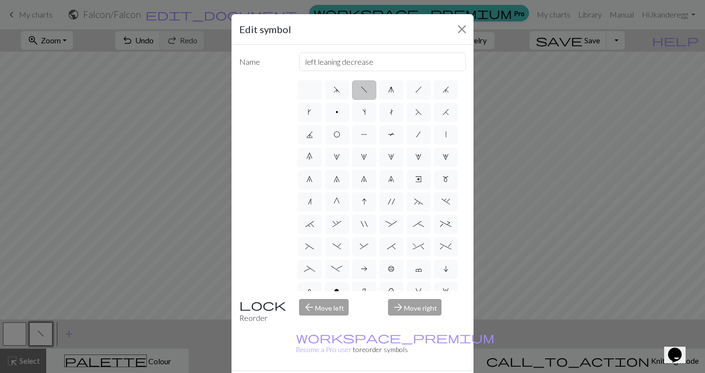
click at [20, 337] on div "Edit symbol Name left leaning decrease d f g h j k p s t F H J O P T / | 0 1 2 …" at bounding box center [352, 186] width 705 height 373
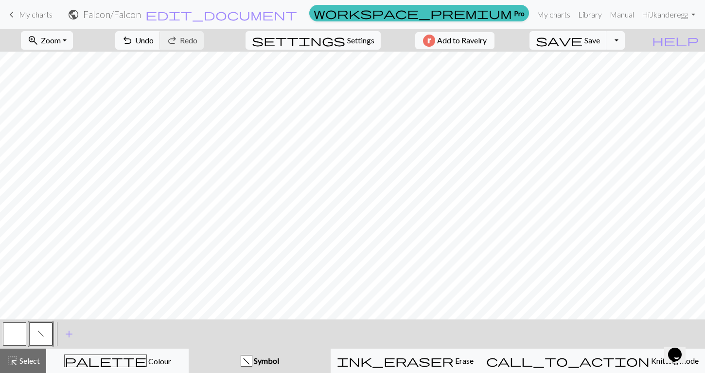
click at [20, 337] on button "button" at bounding box center [14, 333] width 23 height 23
click at [40, 332] on span "f" at bounding box center [40, 333] width 7 height 8
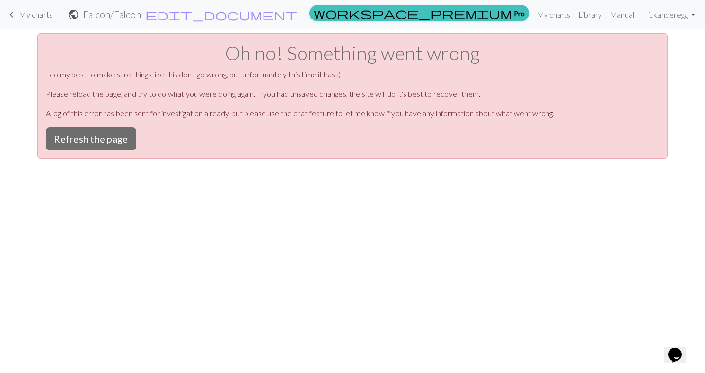
scroll to position [0, 0]
click at [88, 146] on button "Refresh the page" at bounding box center [91, 138] width 90 height 23
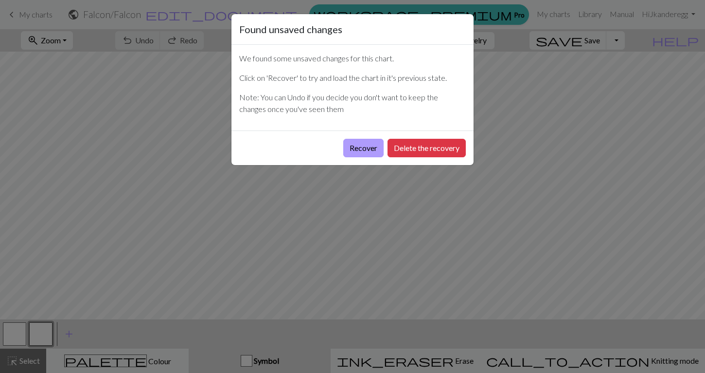
click at [367, 147] on button "Recover" at bounding box center [363, 148] width 40 height 18
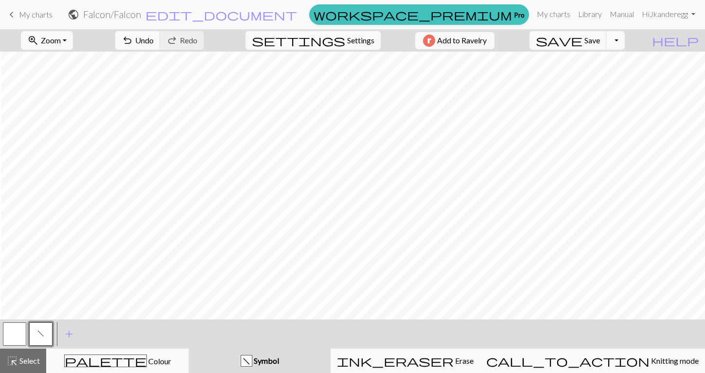
scroll to position [0, 84]
click at [24, 335] on button "button" at bounding box center [14, 333] width 23 height 23
click at [30, 331] on button "f" at bounding box center [40, 333] width 23 height 23
click at [583, 38] on span "save" at bounding box center [559, 41] width 47 height 14
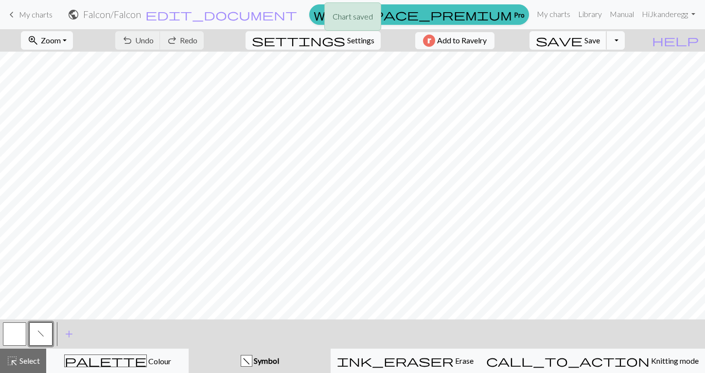
click at [583, 44] on span "save" at bounding box center [559, 41] width 47 height 14
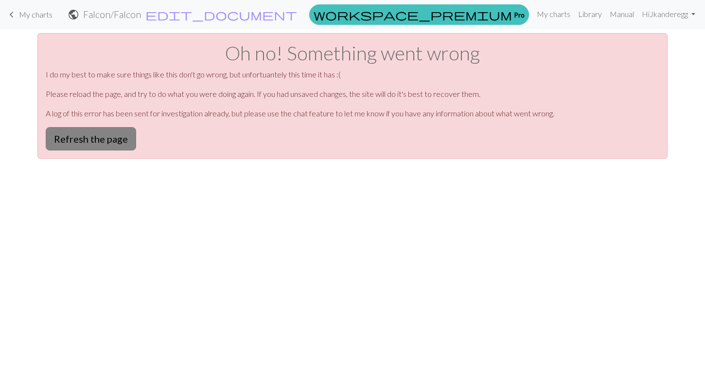
click at [54, 135] on button "Refresh the page" at bounding box center [91, 138] width 90 height 23
click at [39, 12] on span "My charts" at bounding box center [36, 14] width 34 height 9
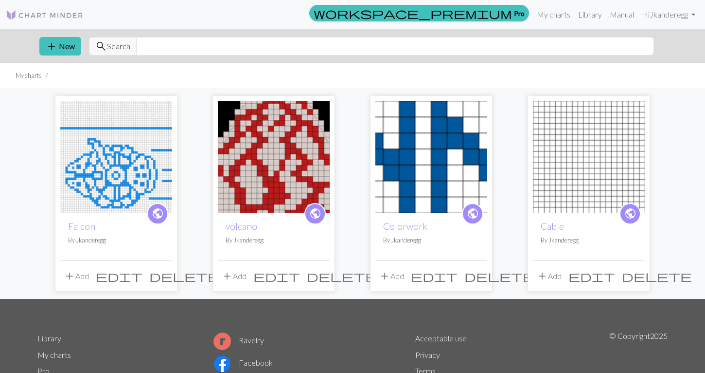
click at [110, 158] on img at bounding box center [116, 157] width 112 height 112
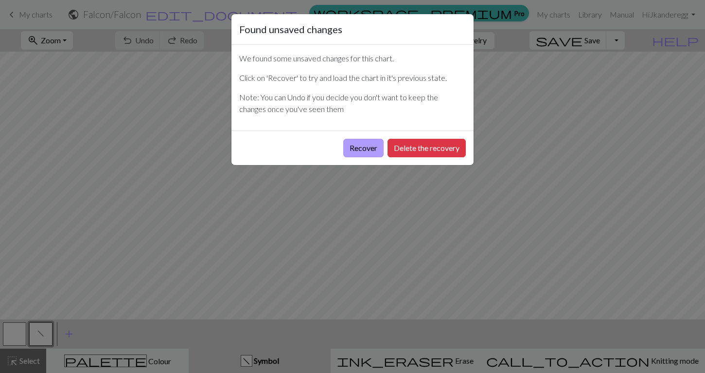
click at [369, 147] on button "Recover" at bounding box center [363, 148] width 40 height 18
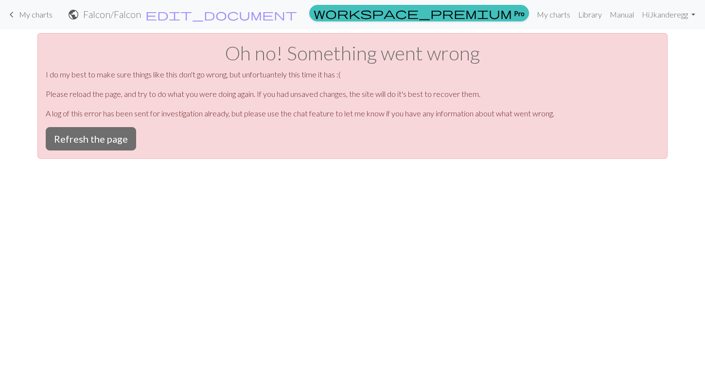
click at [31, 12] on span "My charts" at bounding box center [36, 14] width 34 height 9
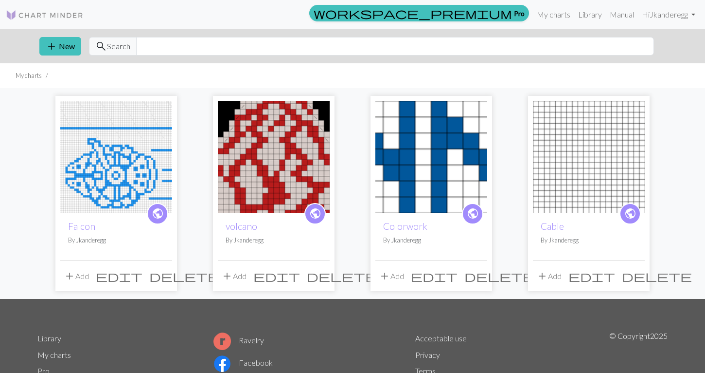
click at [101, 137] on img at bounding box center [116, 157] width 112 height 112
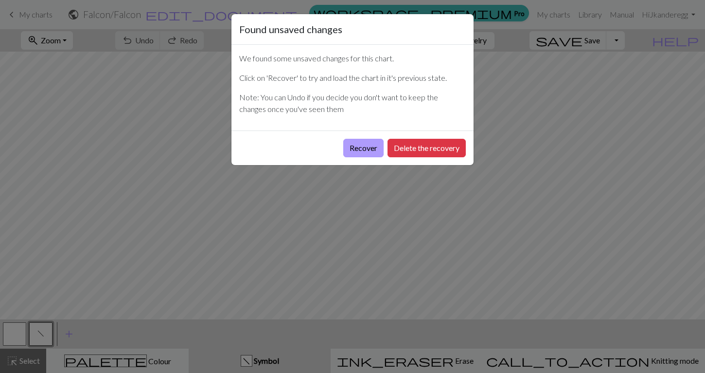
click at [366, 144] on button "Recover" at bounding box center [363, 148] width 40 height 18
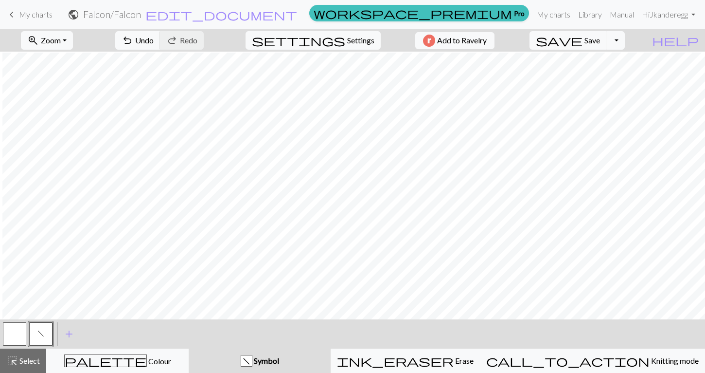
scroll to position [1, 484]
click at [22, 334] on button "button" at bounding box center [14, 333] width 23 height 23
click at [19, 332] on button "button" at bounding box center [14, 333] width 23 height 23
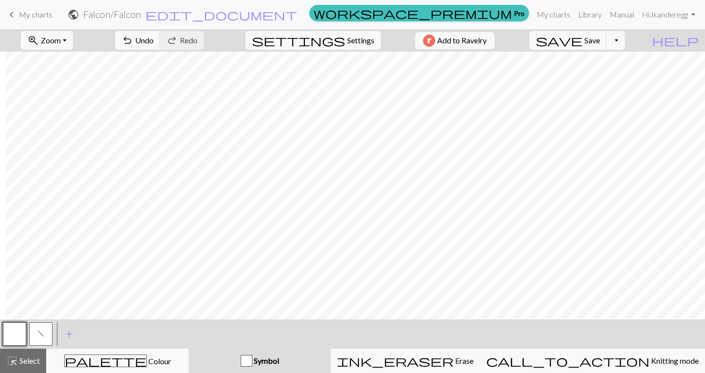
scroll to position [0, 342]
click at [42, 334] on span "f" at bounding box center [40, 333] width 7 height 8
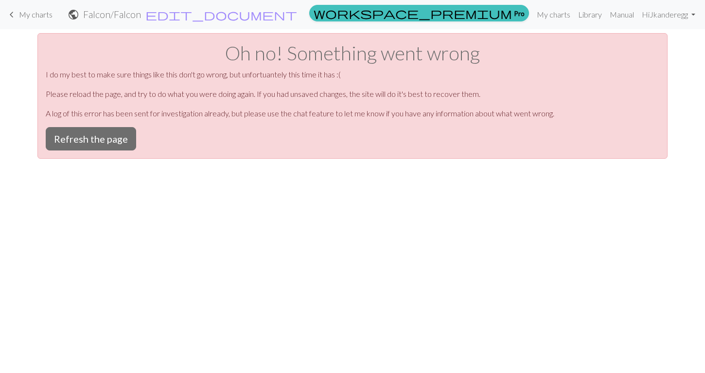
scroll to position [0, 0]
click at [77, 142] on button "Refresh the page" at bounding box center [91, 138] width 90 height 23
click at [34, 21] on link "keyboard_arrow_left My charts" at bounding box center [29, 14] width 47 height 17
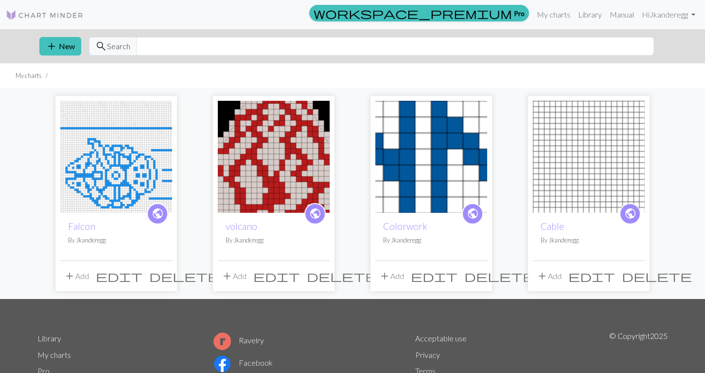
click at [124, 177] on img at bounding box center [116, 157] width 112 height 112
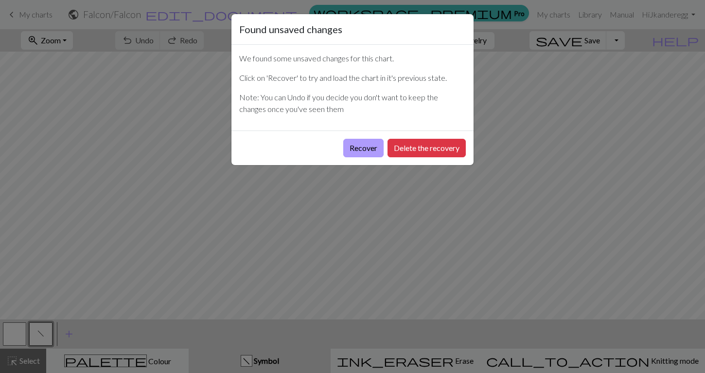
click at [365, 154] on button "Recover" at bounding box center [363, 148] width 40 height 18
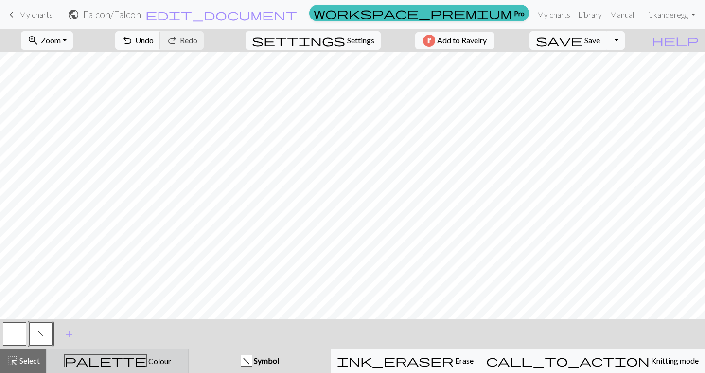
click at [103, 356] on div "palette Colour Colour" at bounding box center [118, 360] width 130 height 13
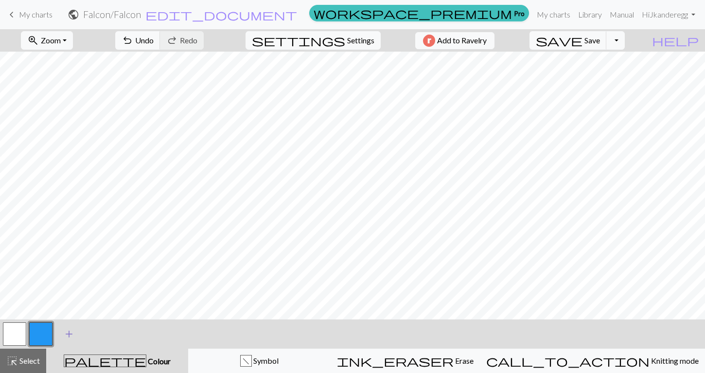
click at [71, 338] on span "add" at bounding box center [69, 334] width 12 height 14
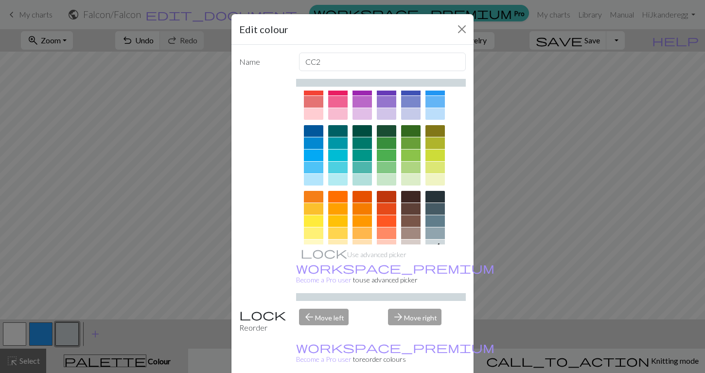
scroll to position [41, 0]
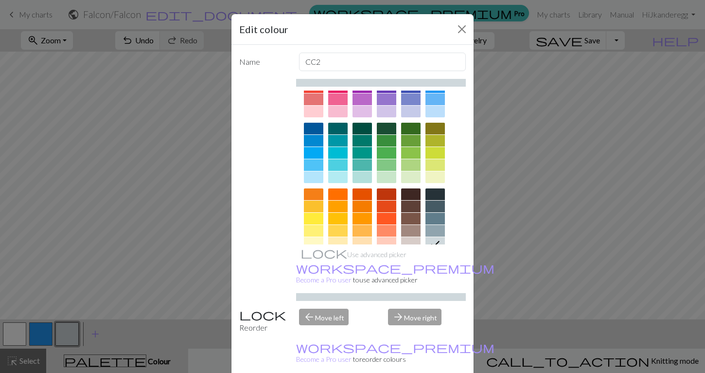
click at [408, 192] on div at bounding box center [410, 194] width 19 height 12
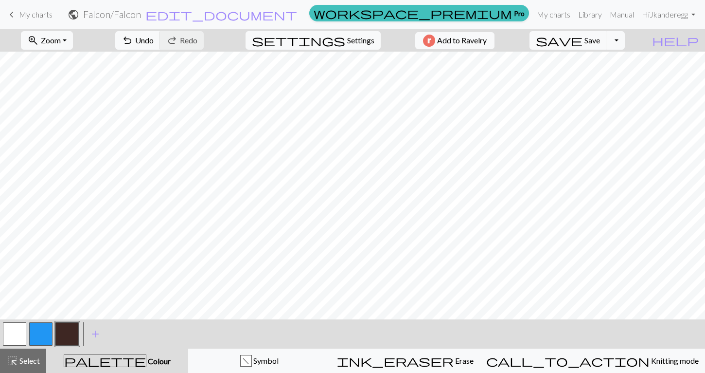
scroll to position [0, 33]
click at [600, 43] on span "Save" at bounding box center [593, 40] width 16 height 9
click at [594, 37] on div "Chart saved" at bounding box center [352, 19] width 705 height 38
click at [18, 334] on button "button" at bounding box center [14, 333] width 23 height 23
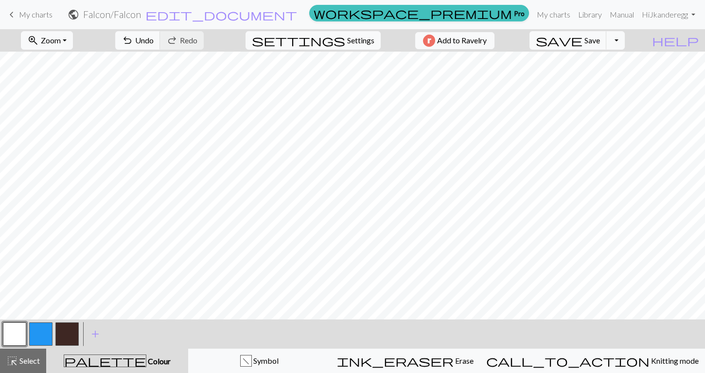
click at [9, 337] on button "button" at bounding box center [14, 333] width 23 height 23
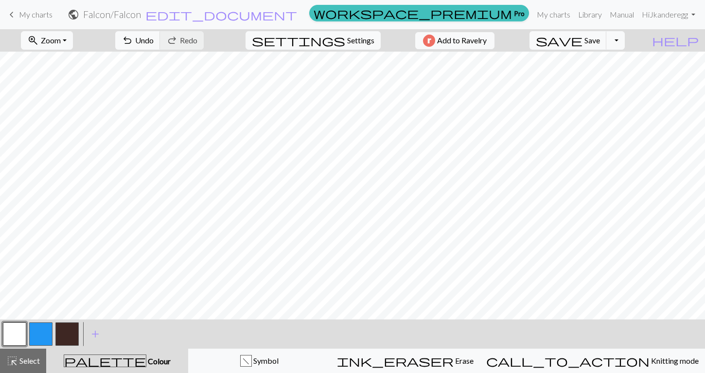
click at [69, 331] on button "button" at bounding box center [66, 333] width 23 height 23
click at [583, 39] on span "save" at bounding box center [559, 41] width 47 height 14
click at [61, 41] on span "Zoom" at bounding box center [51, 40] width 20 height 9
click at [67, 79] on button "Fit width" at bounding box center [59, 78] width 77 height 16
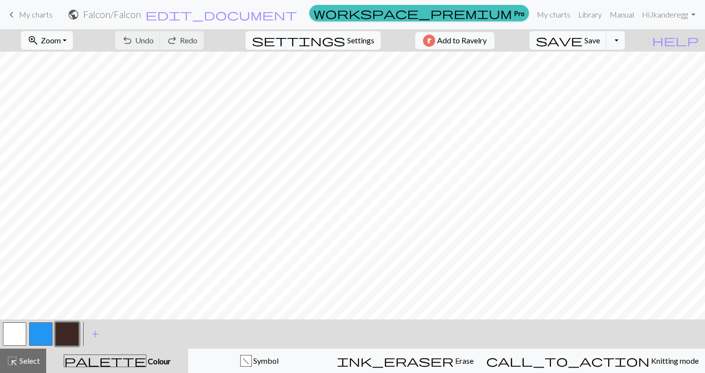
click at [36, 335] on button "button" at bounding box center [40, 333] width 23 height 23
click at [12, 330] on button "button" at bounding box center [14, 333] width 23 height 23
click at [46, 329] on button "button" at bounding box center [40, 333] width 23 height 23
click at [25, 336] on button "button" at bounding box center [14, 333] width 23 height 23
click at [46, 337] on button "button" at bounding box center [40, 333] width 23 height 23
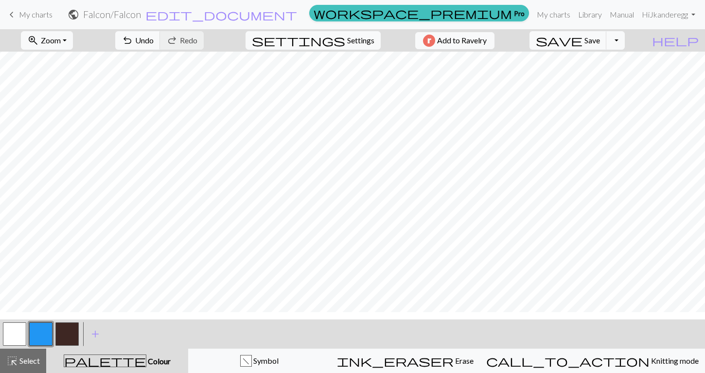
scroll to position [0, 0]
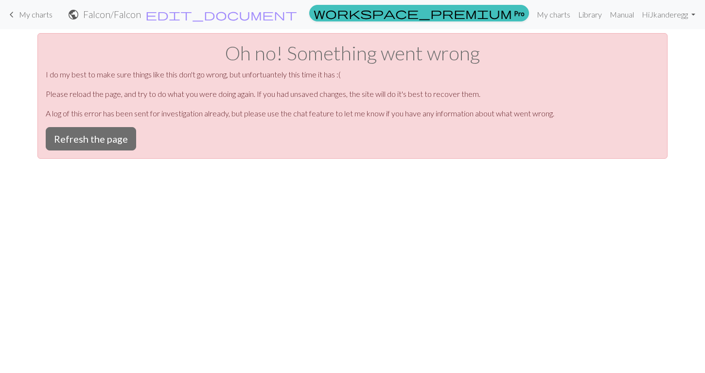
click at [41, 9] on link "keyboard_arrow_left My charts" at bounding box center [29, 14] width 47 height 17
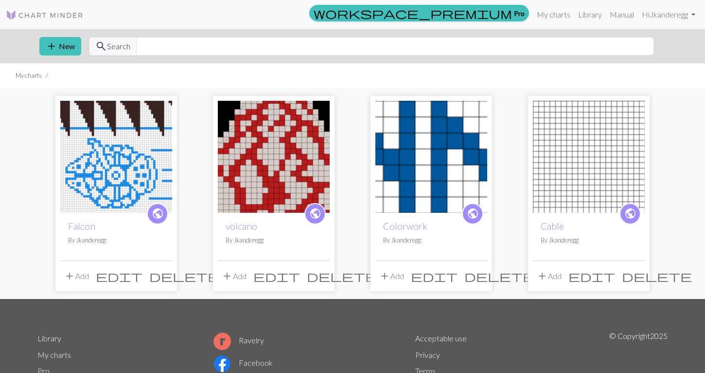
click at [108, 109] on img at bounding box center [116, 157] width 112 height 112
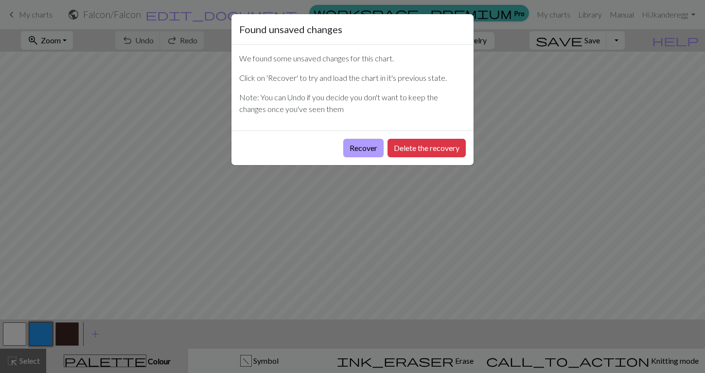
click at [352, 147] on button "Recover" at bounding box center [363, 148] width 40 height 18
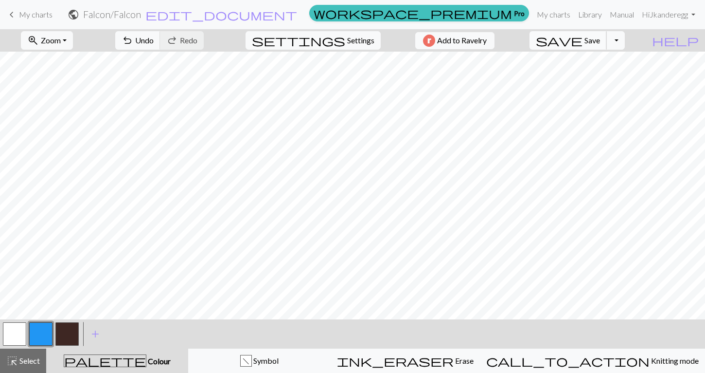
click at [600, 40] on span "Save" at bounding box center [593, 40] width 16 height 9
click at [68, 36] on div "Chart saved" at bounding box center [352, 19] width 705 height 38
click at [61, 42] on span "Zoom" at bounding box center [51, 40] width 20 height 9
click at [61, 61] on button "Fit all" at bounding box center [59, 62] width 77 height 16
click at [48, 335] on button "button" at bounding box center [40, 333] width 23 height 23
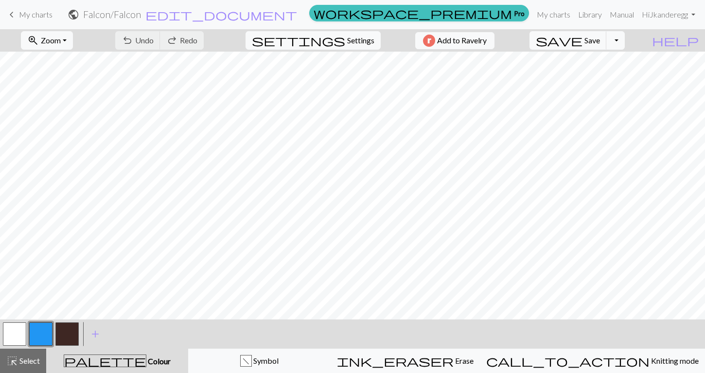
scroll to position [15, 0]
click at [12, 332] on button "button" at bounding box center [14, 333] width 23 height 23
click at [43, 335] on button "button" at bounding box center [40, 333] width 23 height 23
click at [17, 334] on button "button" at bounding box center [14, 333] width 23 height 23
click at [37, 327] on button "button" at bounding box center [40, 333] width 23 height 23
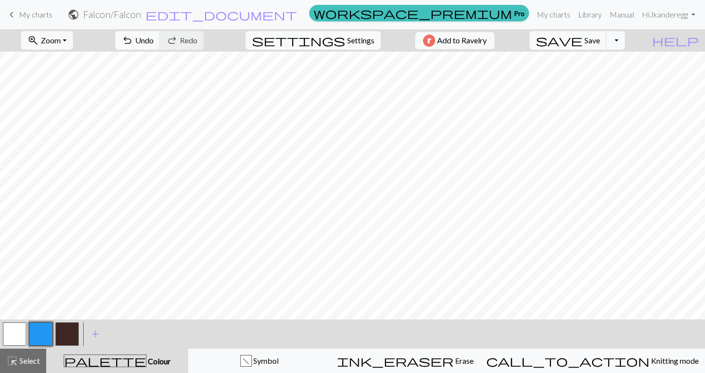
click at [20, 323] on button "button" at bounding box center [14, 333] width 23 height 23
click at [583, 39] on span "save" at bounding box center [559, 41] width 47 height 14
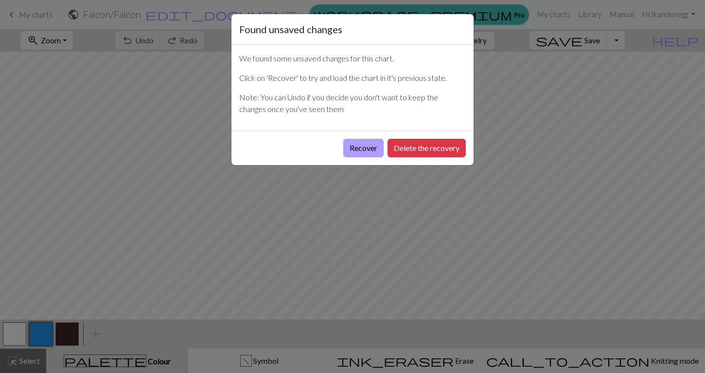
click at [371, 151] on button "Recover" at bounding box center [363, 148] width 40 height 18
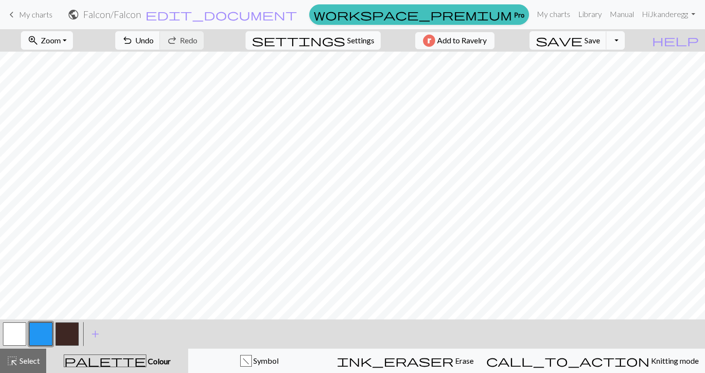
click at [61, 36] on span "Zoom" at bounding box center [51, 40] width 20 height 9
click at [72, 80] on button "Fit width" at bounding box center [59, 78] width 77 height 16
click at [72, 331] on button "button" at bounding box center [66, 333] width 23 height 23
click at [22, 329] on button "button" at bounding box center [14, 333] width 23 height 23
click at [600, 39] on span "Save" at bounding box center [593, 40] width 16 height 9
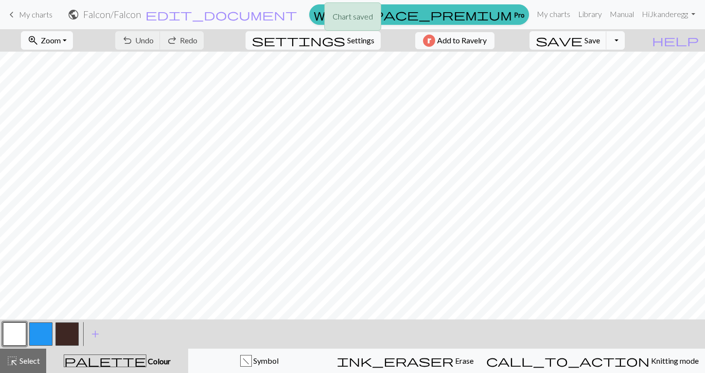
click at [73, 40] on button "zoom_in Zoom Zoom" at bounding box center [47, 40] width 52 height 18
click at [59, 117] on button "50%" at bounding box center [59, 117] width 77 height 16
click at [61, 40] on span "Zoom" at bounding box center [51, 40] width 20 height 9
click at [59, 63] on button "Fit all" at bounding box center [59, 62] width 77 height 16
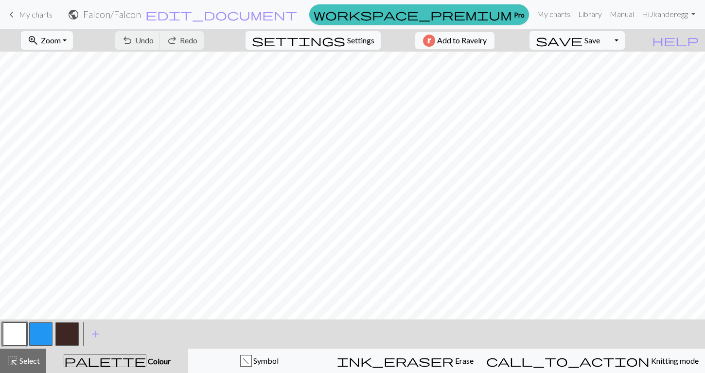
scroll to position [0, 0]
click at [73, 40] on button "zoom_in Zoom Zoom" at bounding box center [47, 40] width 52 height 18
click at [64, 79] on button "Fit width" at bounding box center [59, 78] width 77 height 16
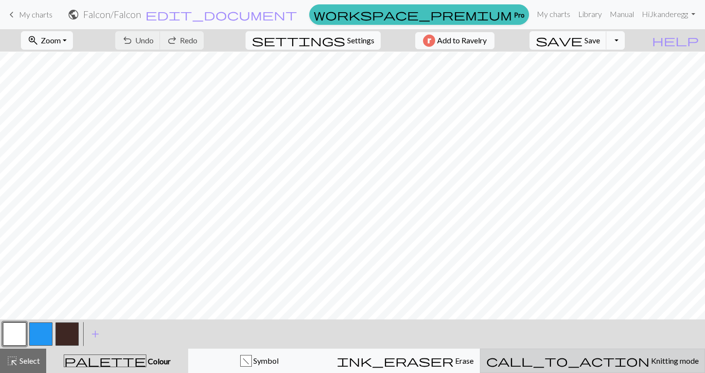
scroll to position [57, 0]
